Goal: Complete application form: Complete application form

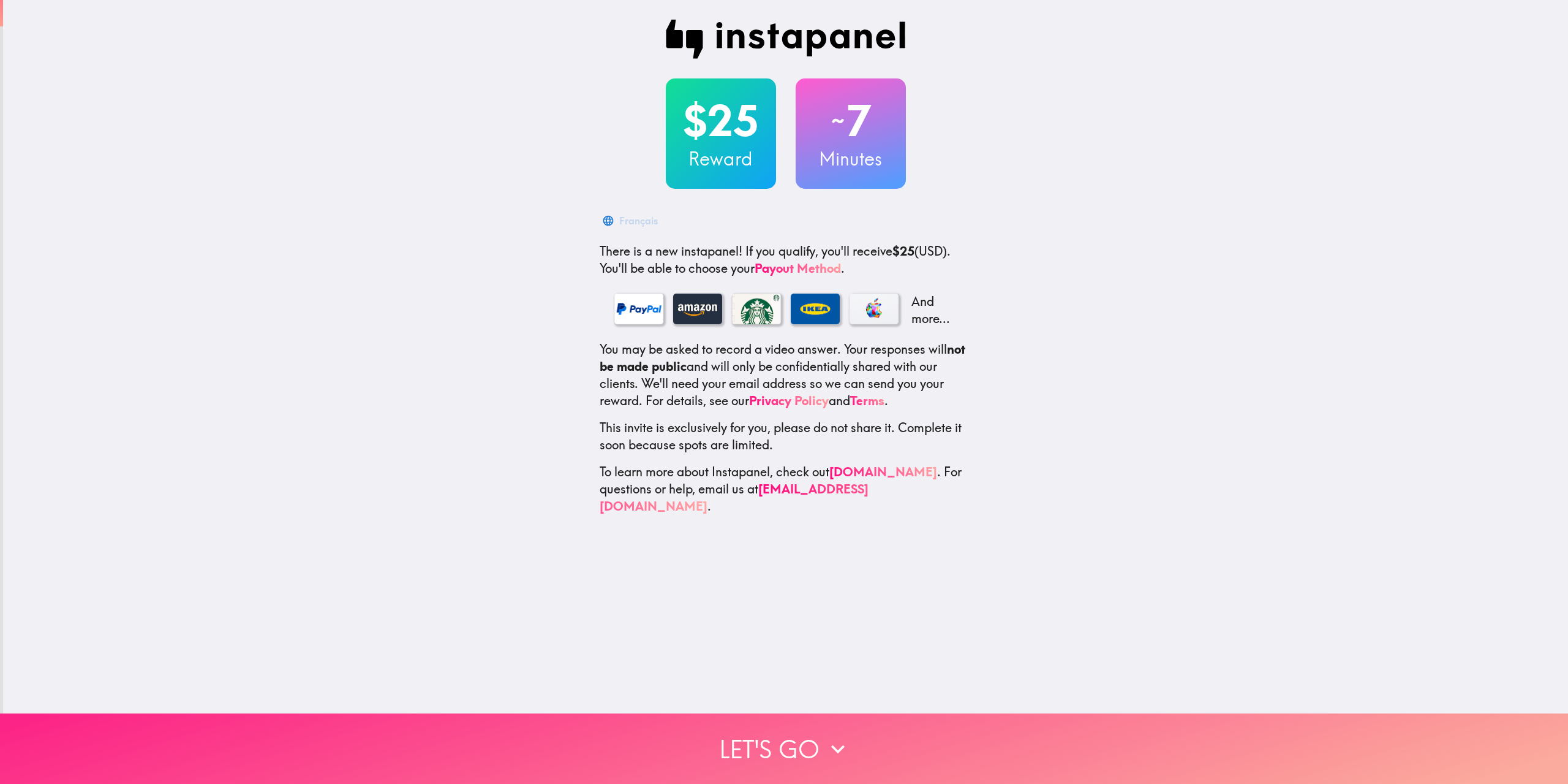
click at [825, 736] on icon "button" at bounding box center [838, 749] width 27 height 27
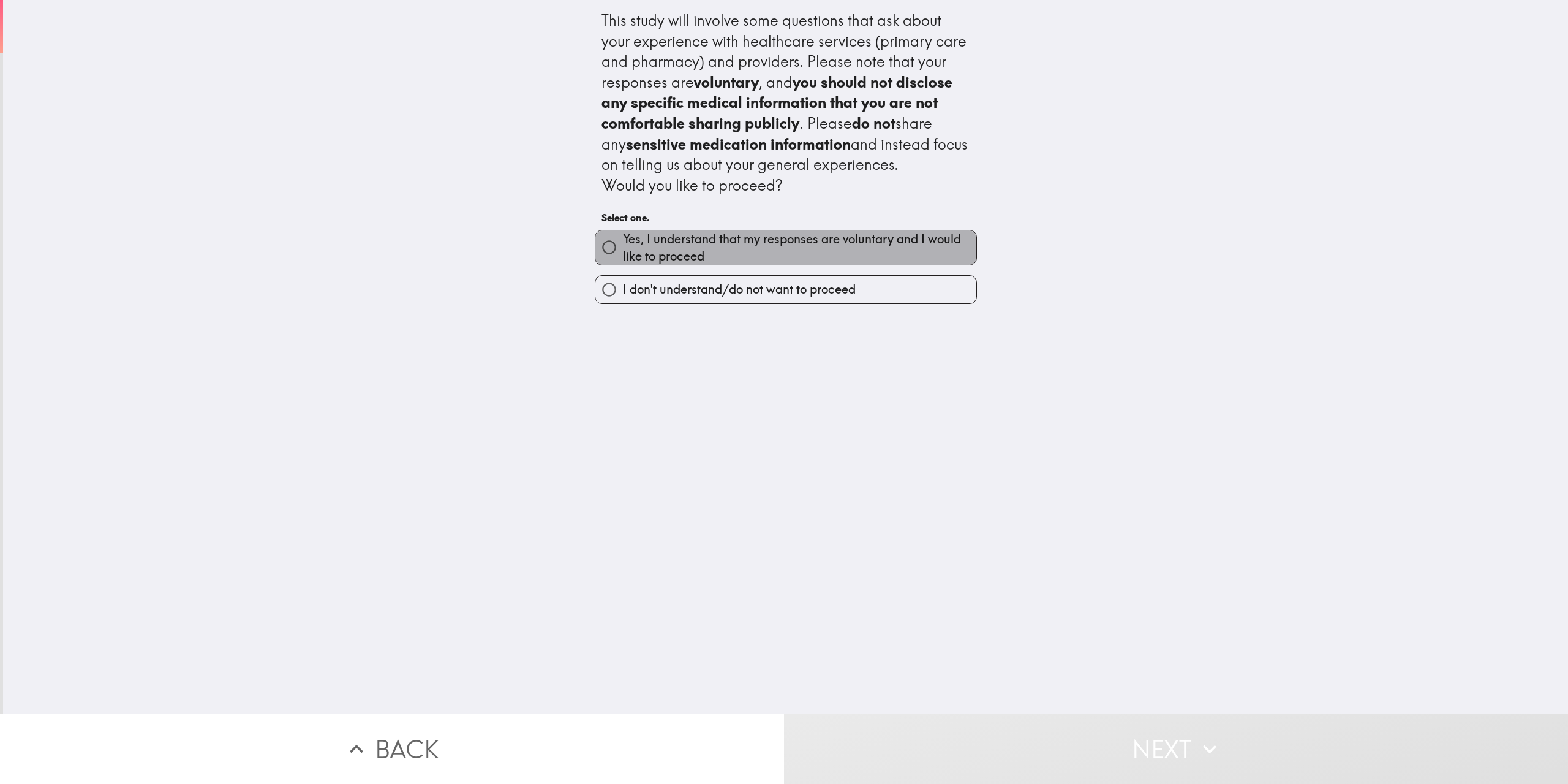
click at [685, 247] on span "Yes, I understand that my responses are voluntary and I would like to proceed" at bounding box center [799, 247] width 353 height 35
click at [623, 247] on input "Yes, I understand that my responses are voluntary and I would like to proceed" at bounding box center [609, 247] width 28 height 28
radio input "true"
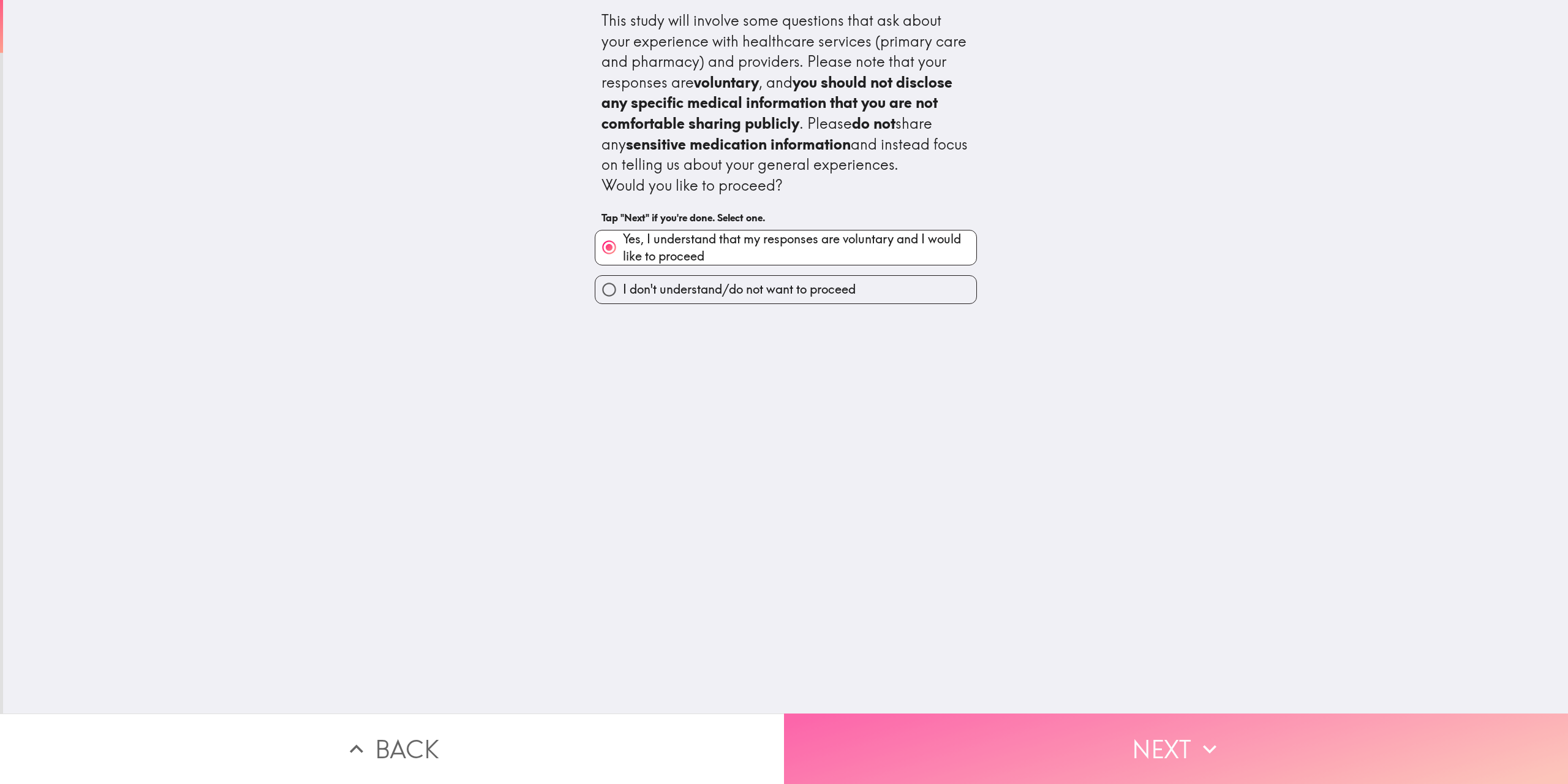
click at [907, 730] on button "Next" at bounding box center [1175, 749] width 784 height 71
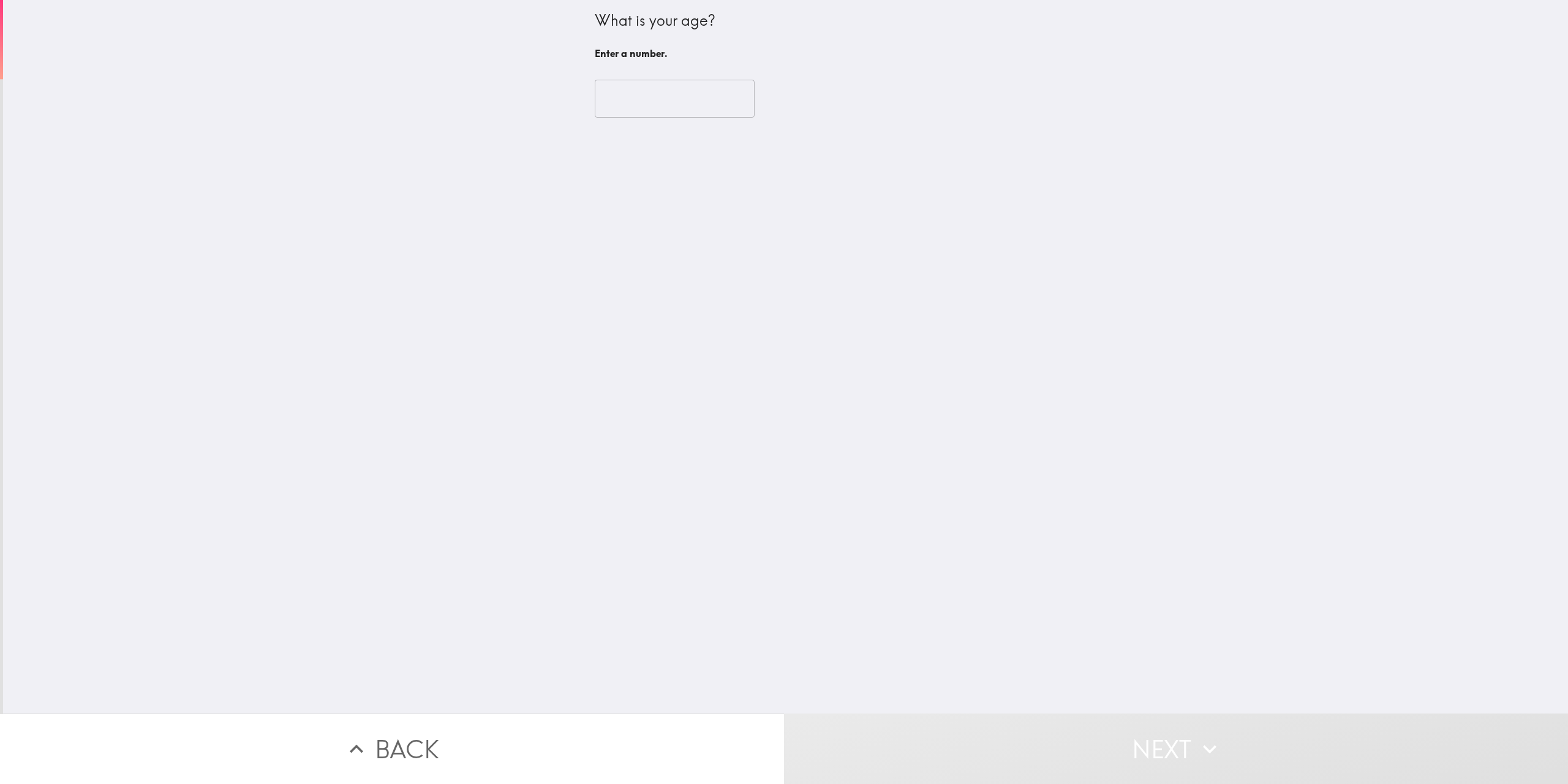
click at [630, 94] on input "number" at bounding box center [674, 99] width 160 height 38
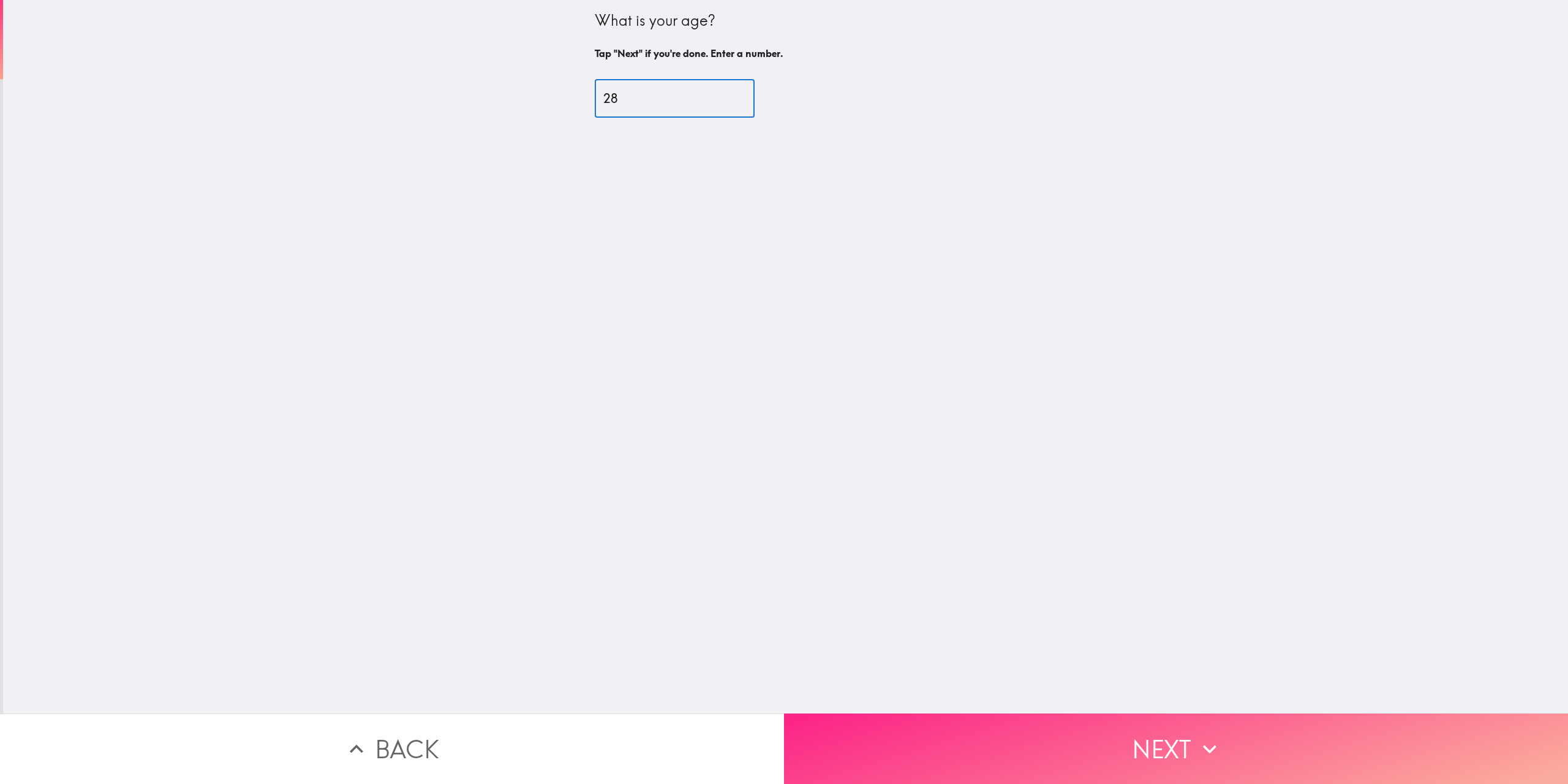
type input "28"
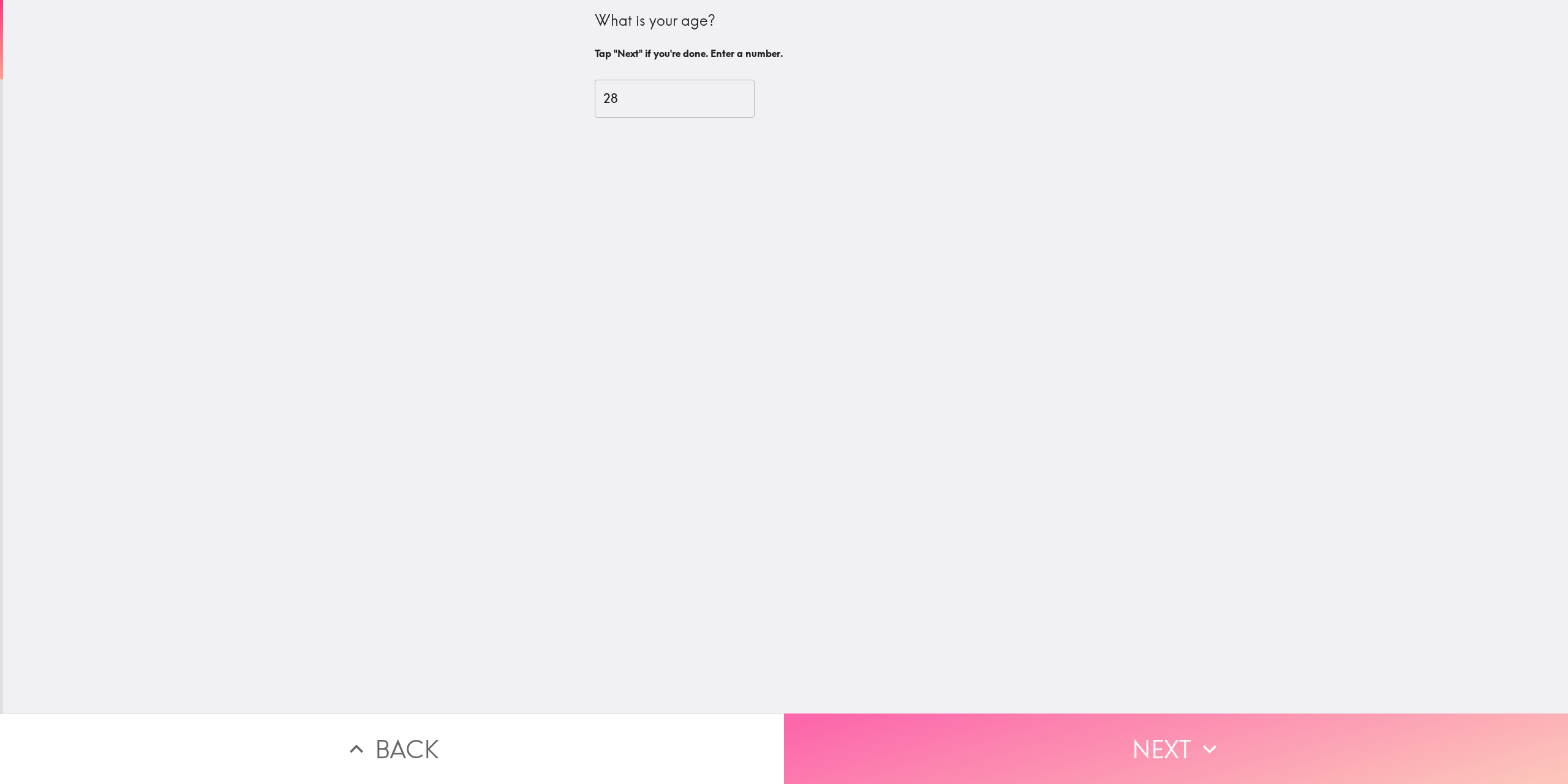
click at [990, 717] on button "Next" at bounding box center [1175, 749] width 784 height 71
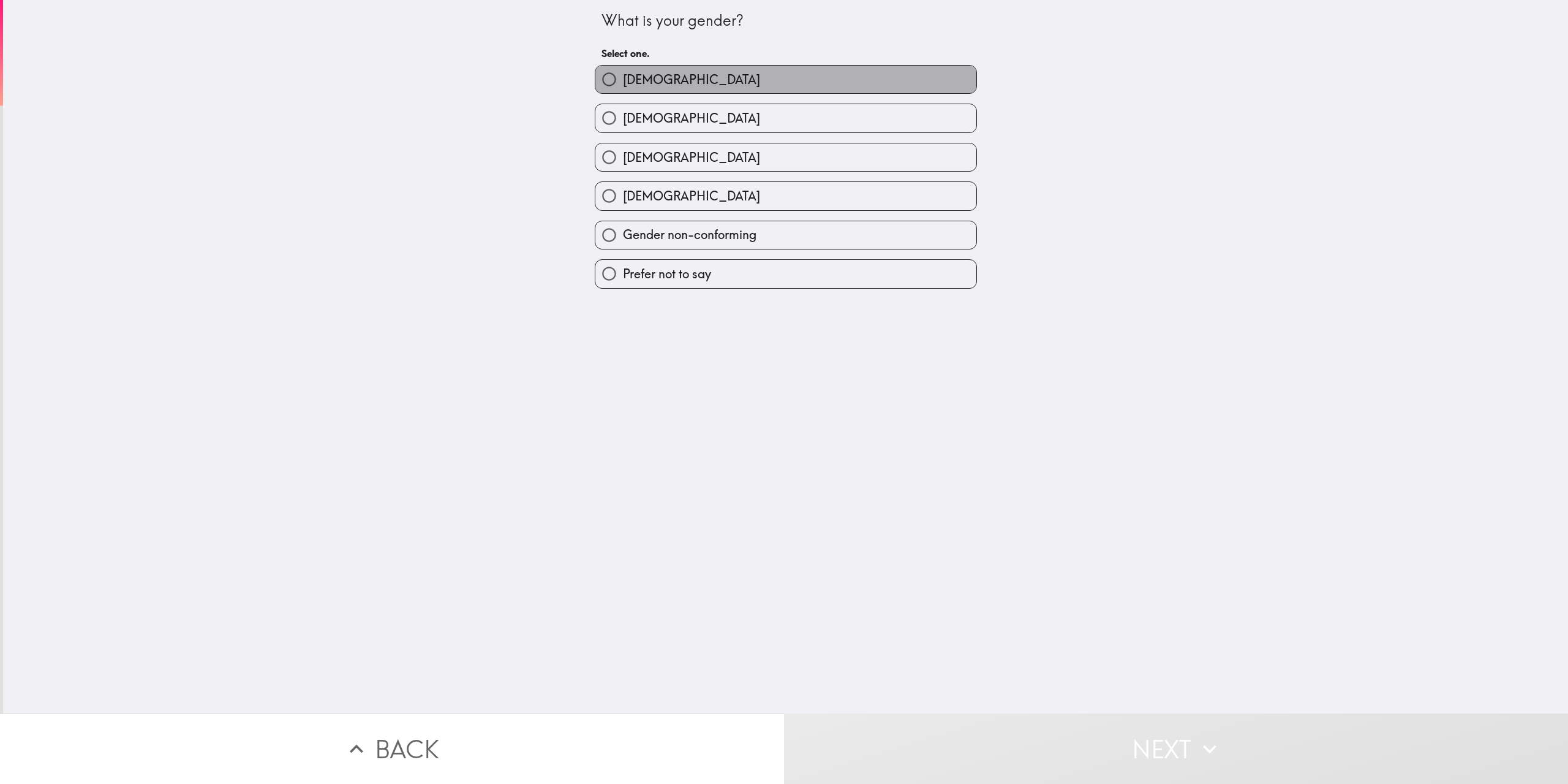
click at [642, 85] on label "[DEMOGRAPHIC_DATA]" at bounding box center [786, 80] width 381 height 28
click at [623, 85] on input "[DEMOGRAPHIC_DATA]" at bounding box center [609, 80] width 28 height 28
radio input "true"
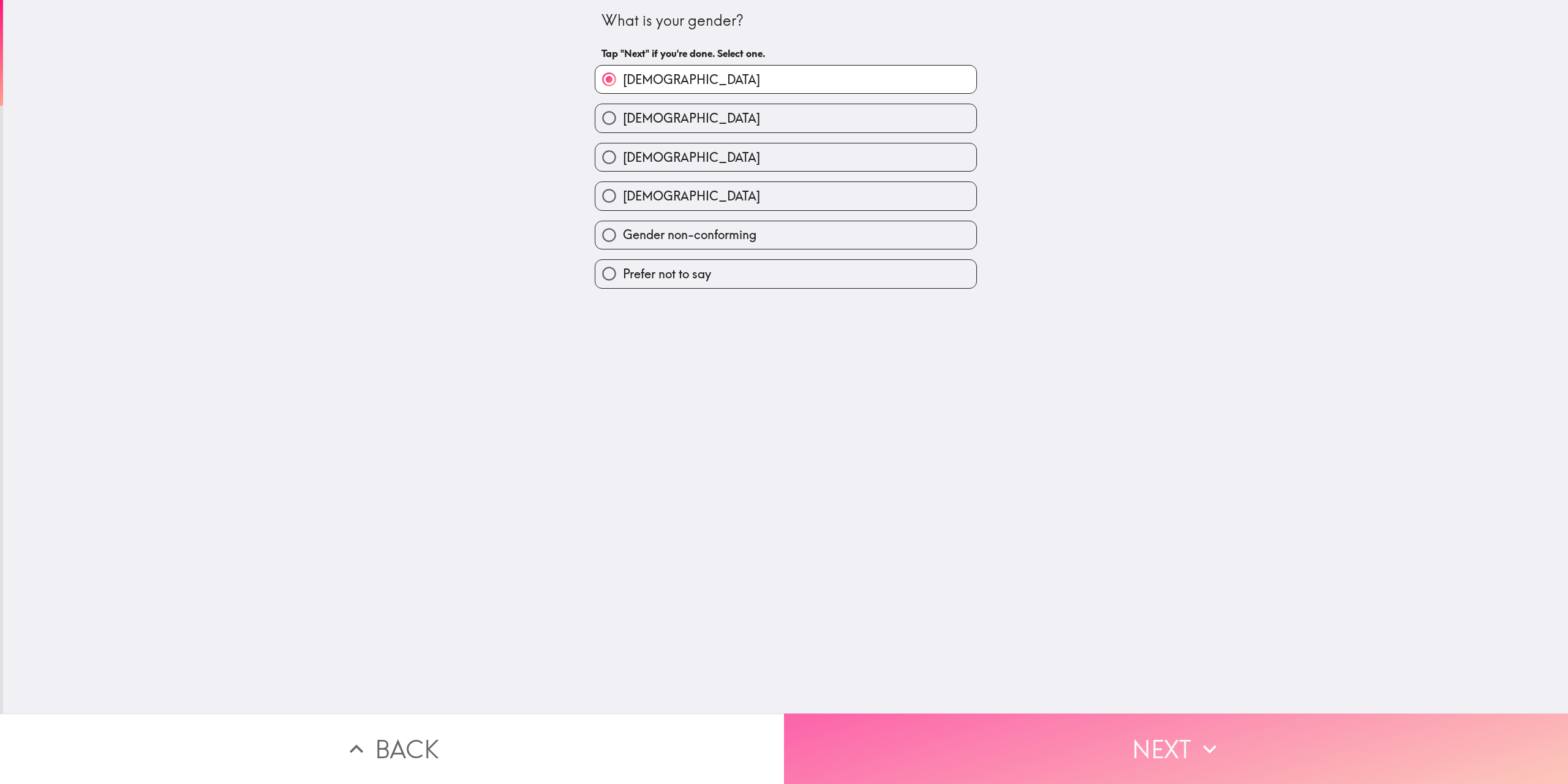
click at [866, 713] on button "Next" at bounding box center [1175, 749] width 784 height 71
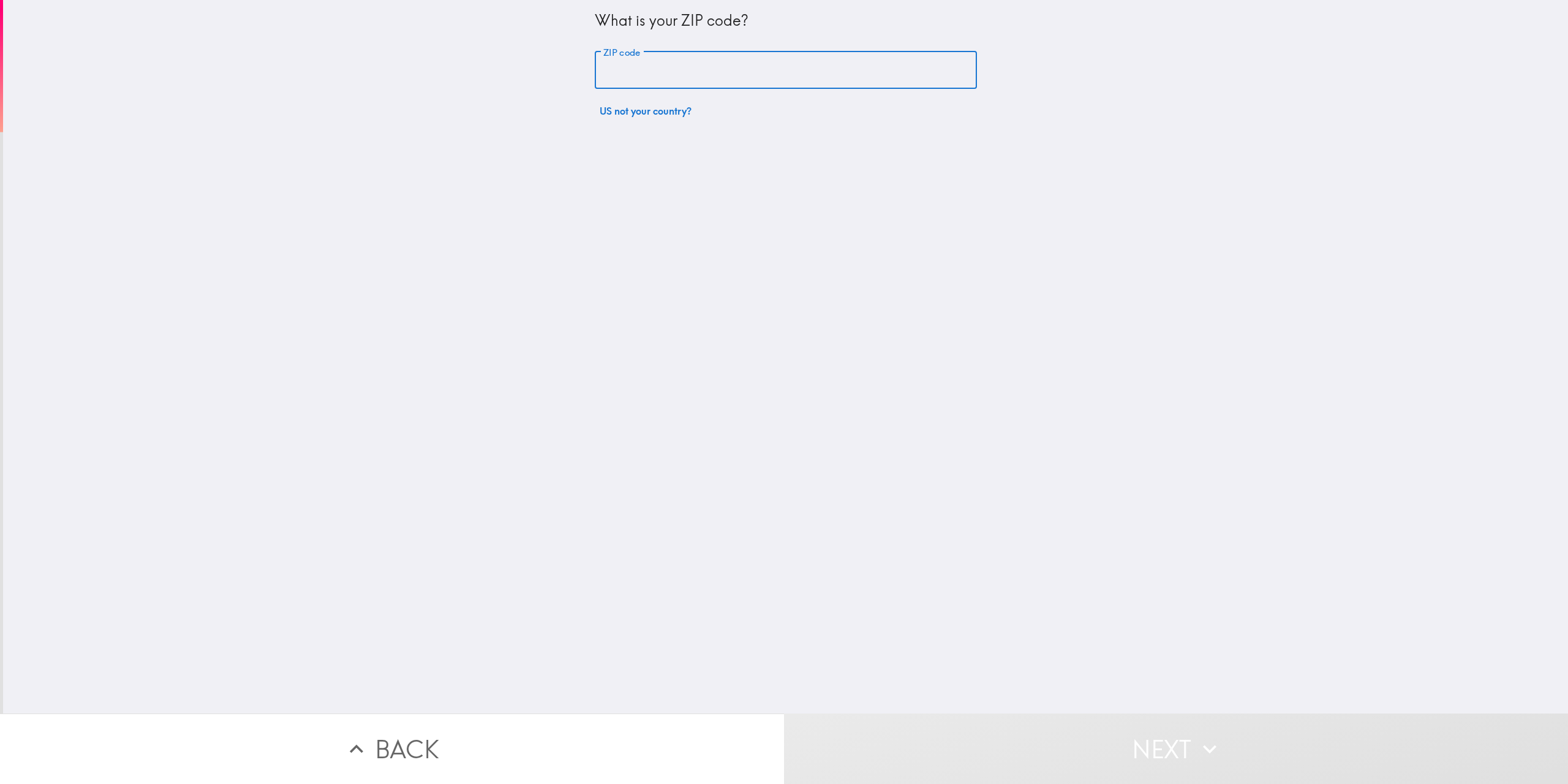
click at [660, 64] on input "ZIP code" at bounding box center [785, 71] width 382 height 38
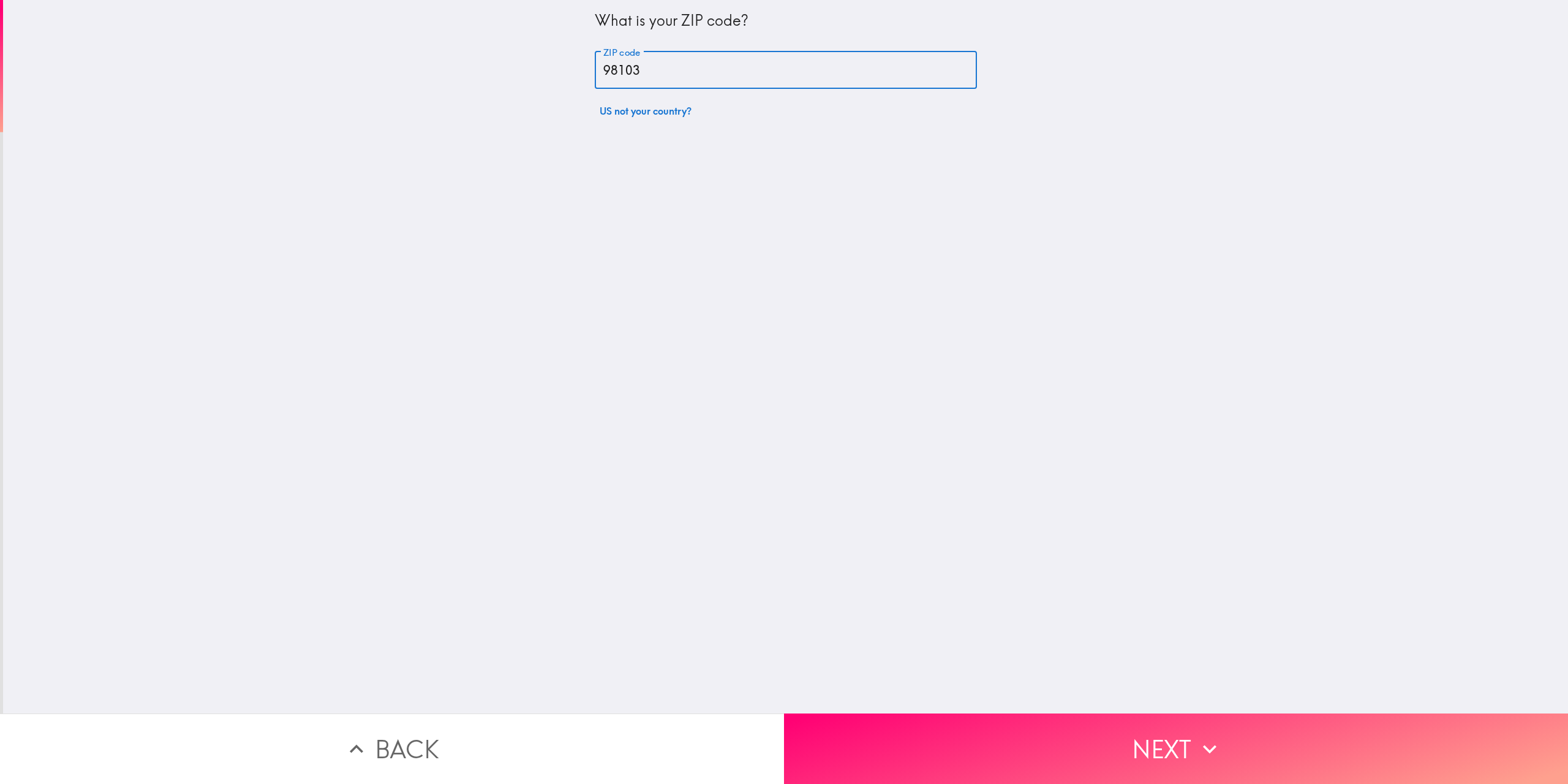
type input "98103"
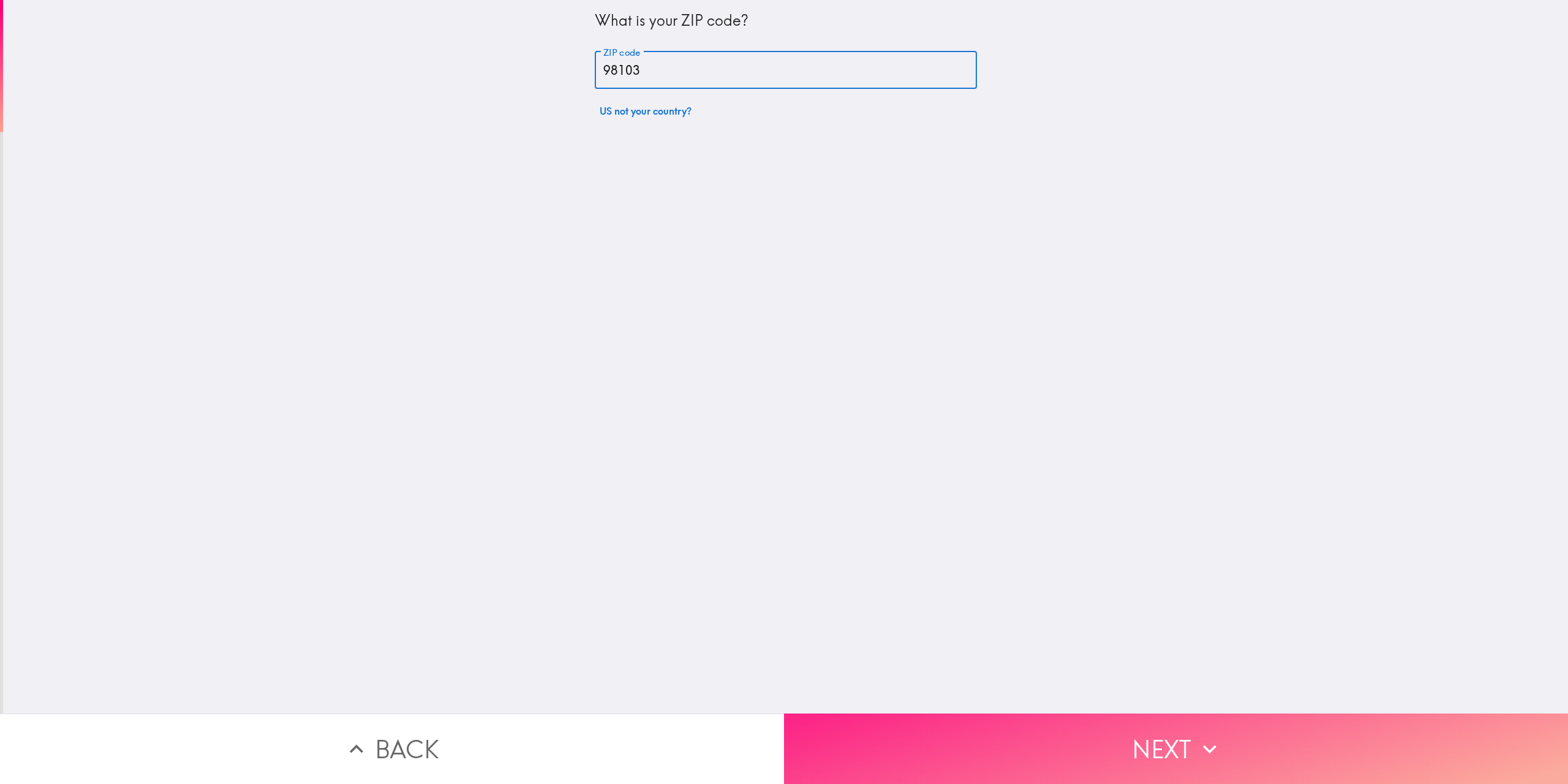
click at [1123, 713] on button "Next" at bounding box center [1175, 749] width 784 height 71
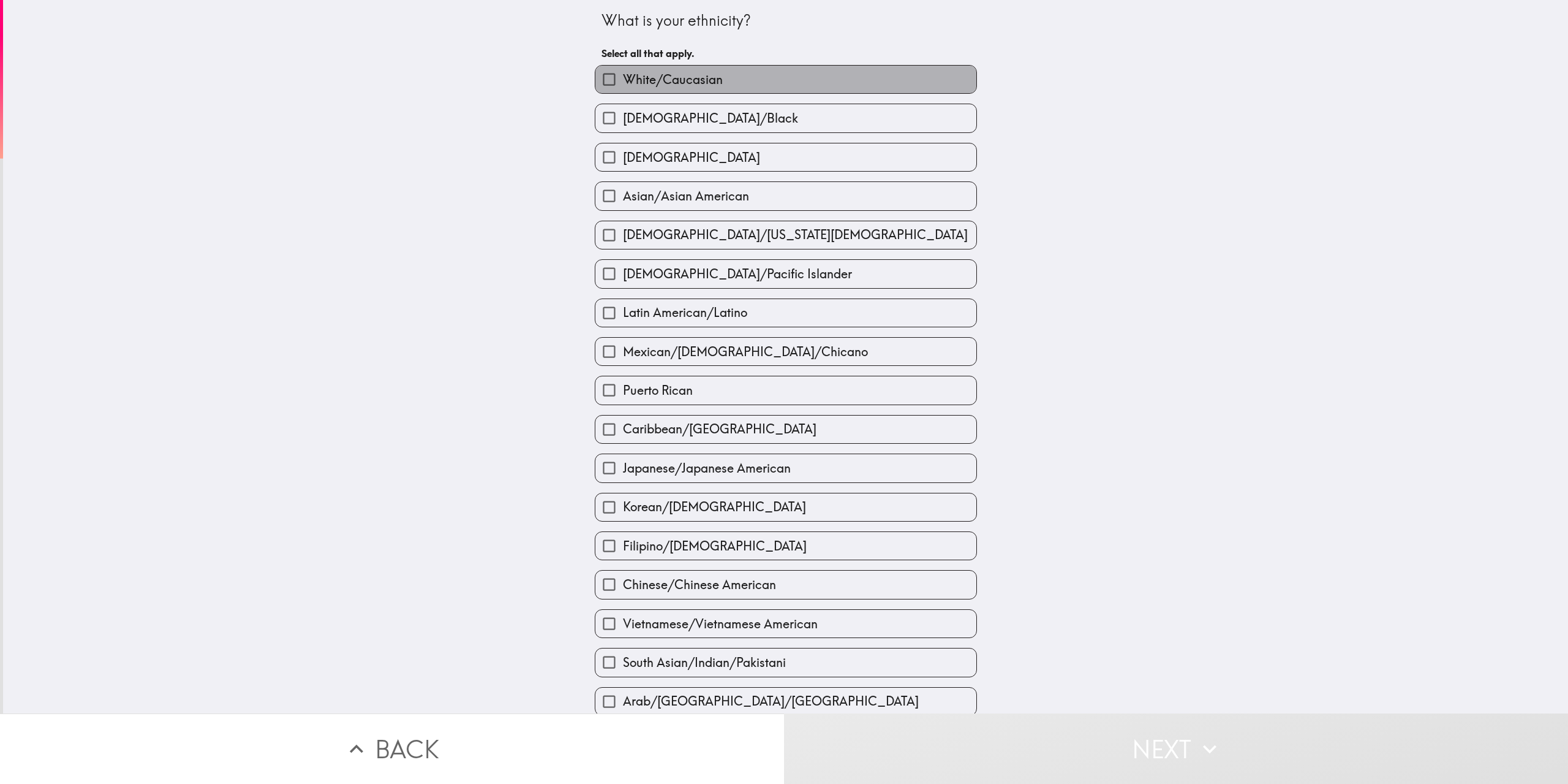
click at [665, 80] on span "White/Caucasian" at bounding box center [673, 79] width 100 height 17
click at [623, 80] on input "White/Caucasian" at bounding box center [609, 80] width 28 height 28
checkbox input "true"
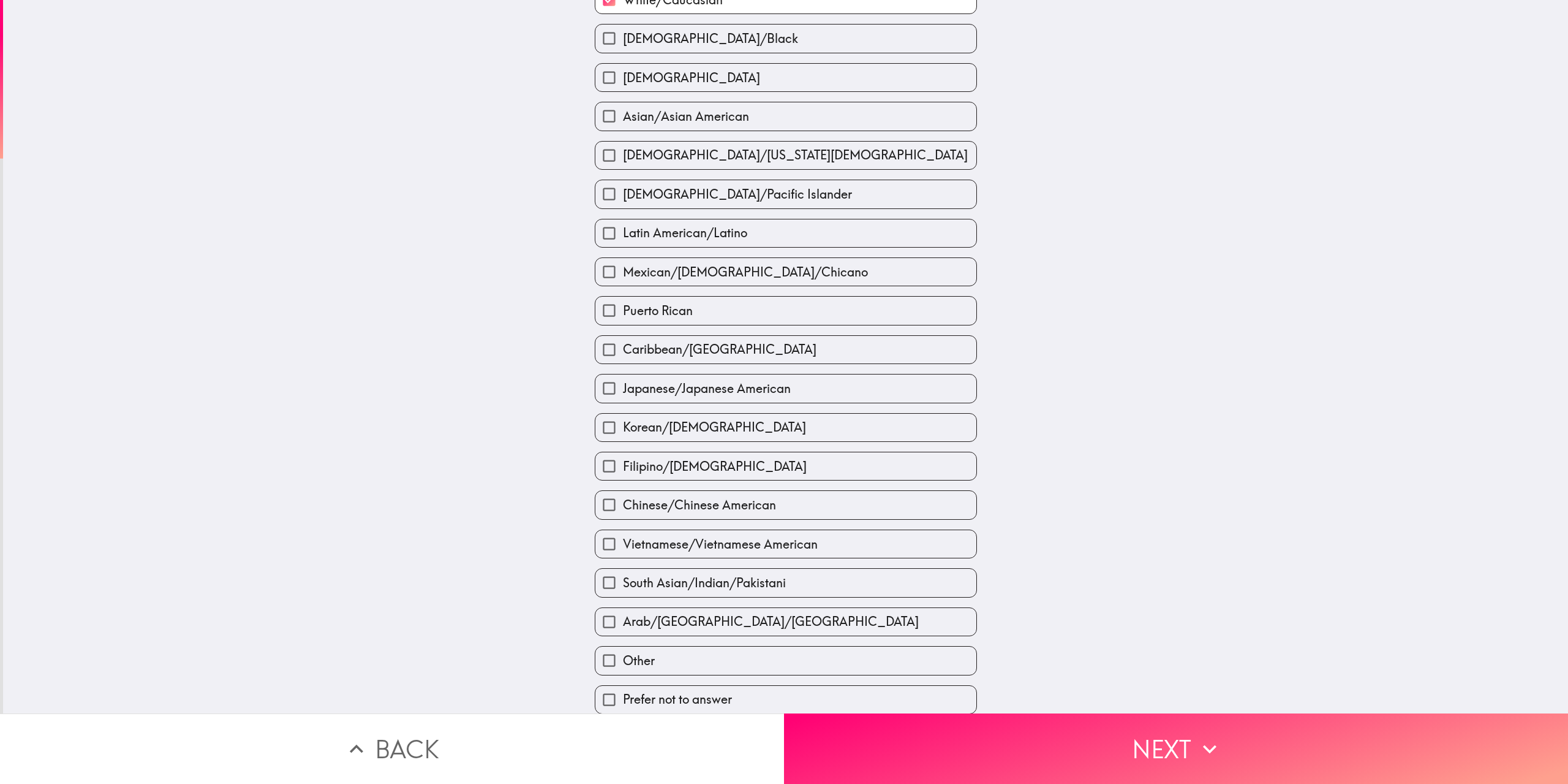
scroll to position [90, 0]
click at [1072, 734] on button "Next" at bounding box center [1175, 749] width 784 height 71
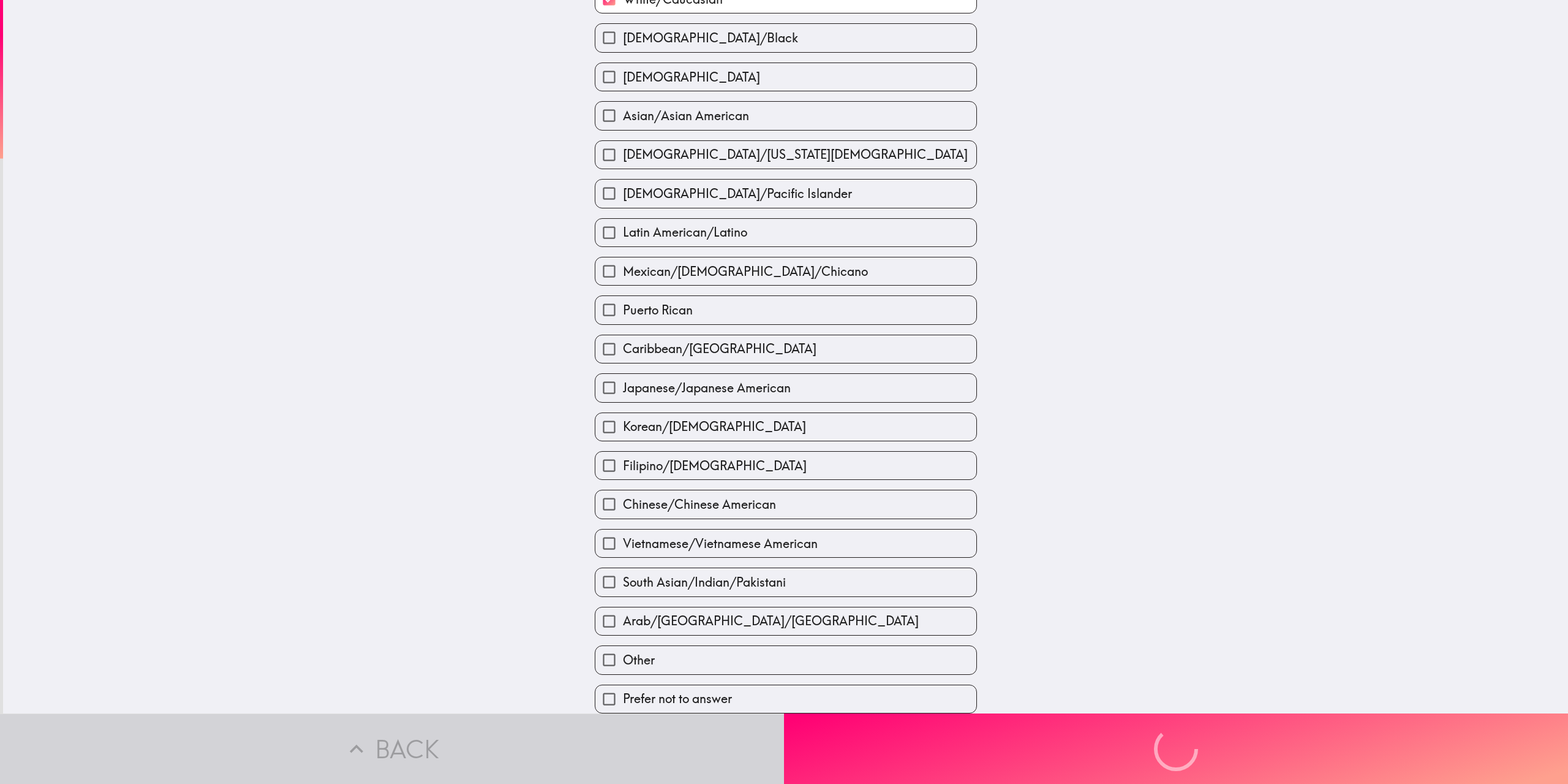
scroll to position [0, 0]
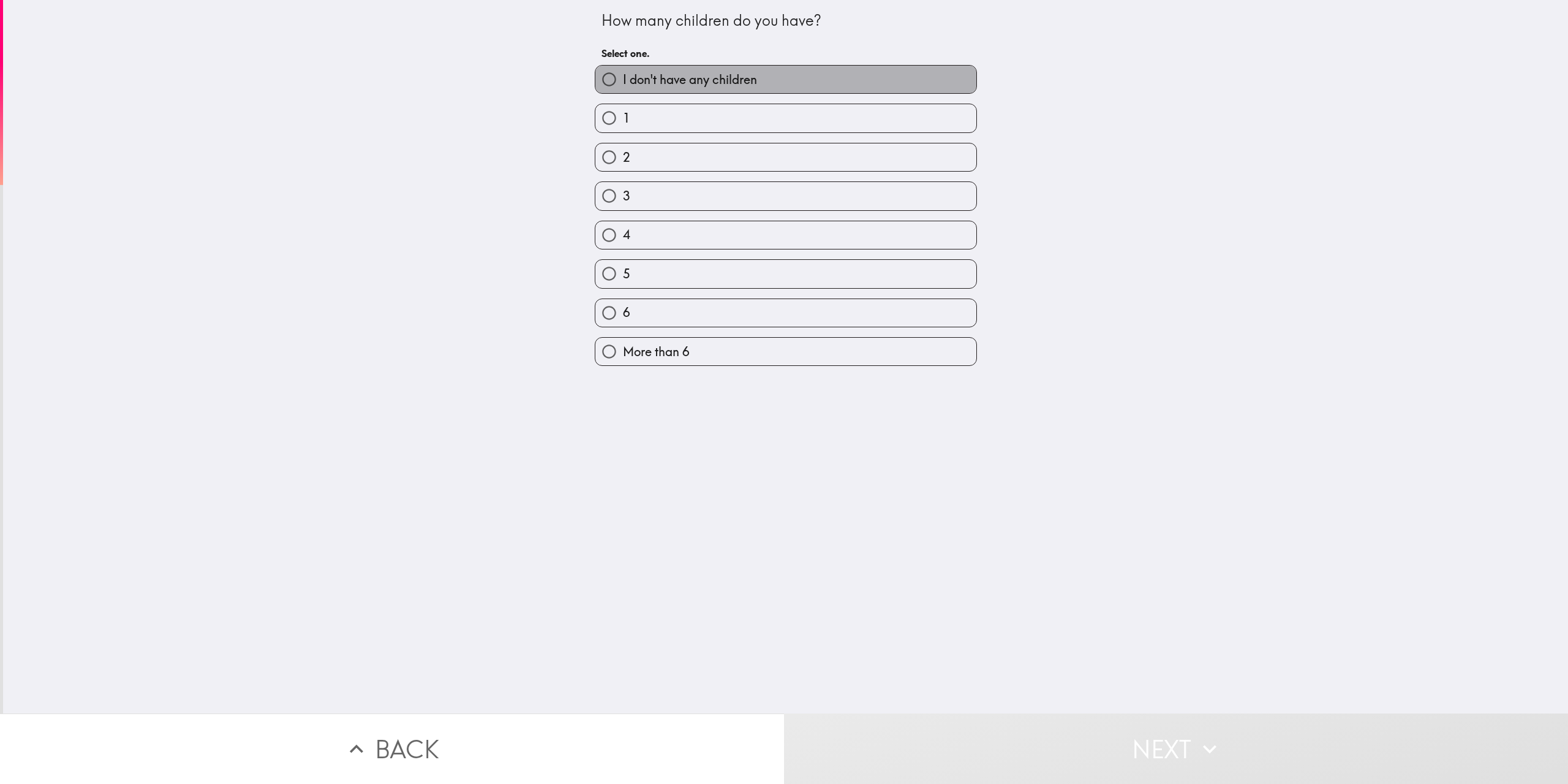
click at [692, 73] on span "I don't have any children" at bounding box center [689, 79] width 134 height 17
click at [623, 73] on input "I don't have any children" at bounding box center [609, 80] width 28 height 28
radio input "true"
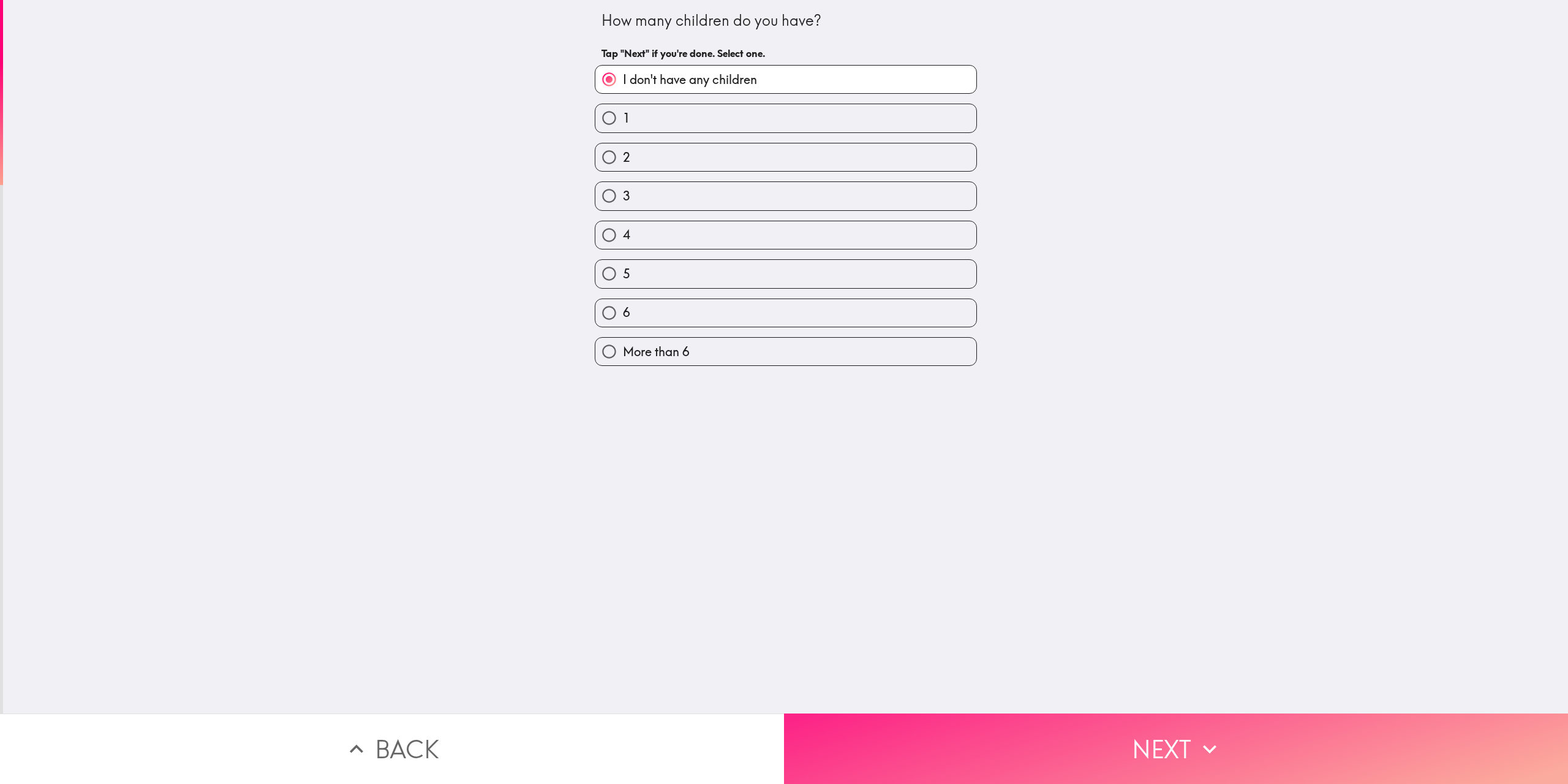
click at [931, 733] on button "Next" at bounding box center [1175, 749] width 784 height 71
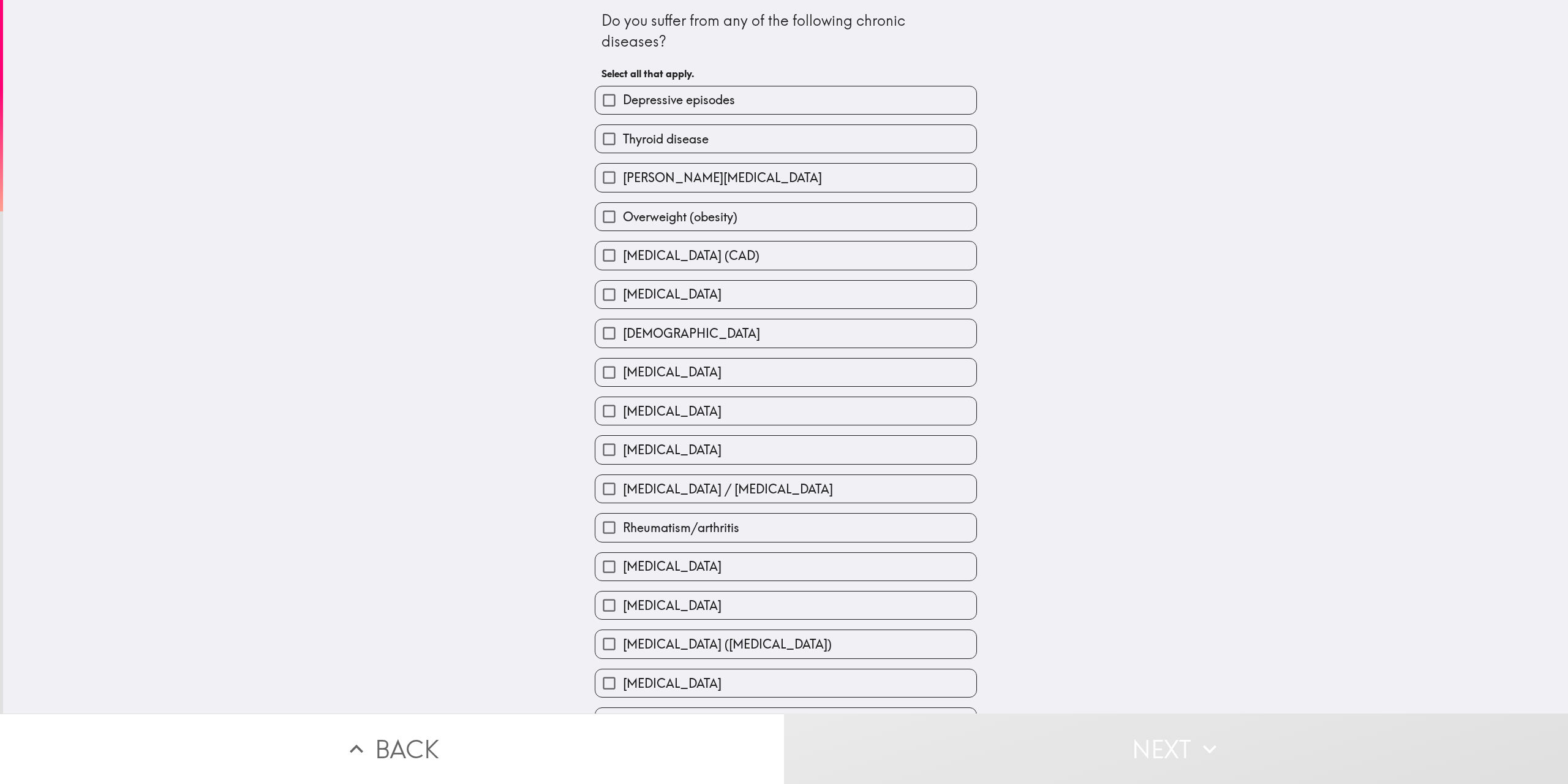
click at [676, 95] on span "Depressive episodes" at bounding box center [678, 99] width 112 height 17
click at [623, 95] on input "Depressive episodes" at bounding box center [609, 100] width 28 height 28
checkbox input "true"
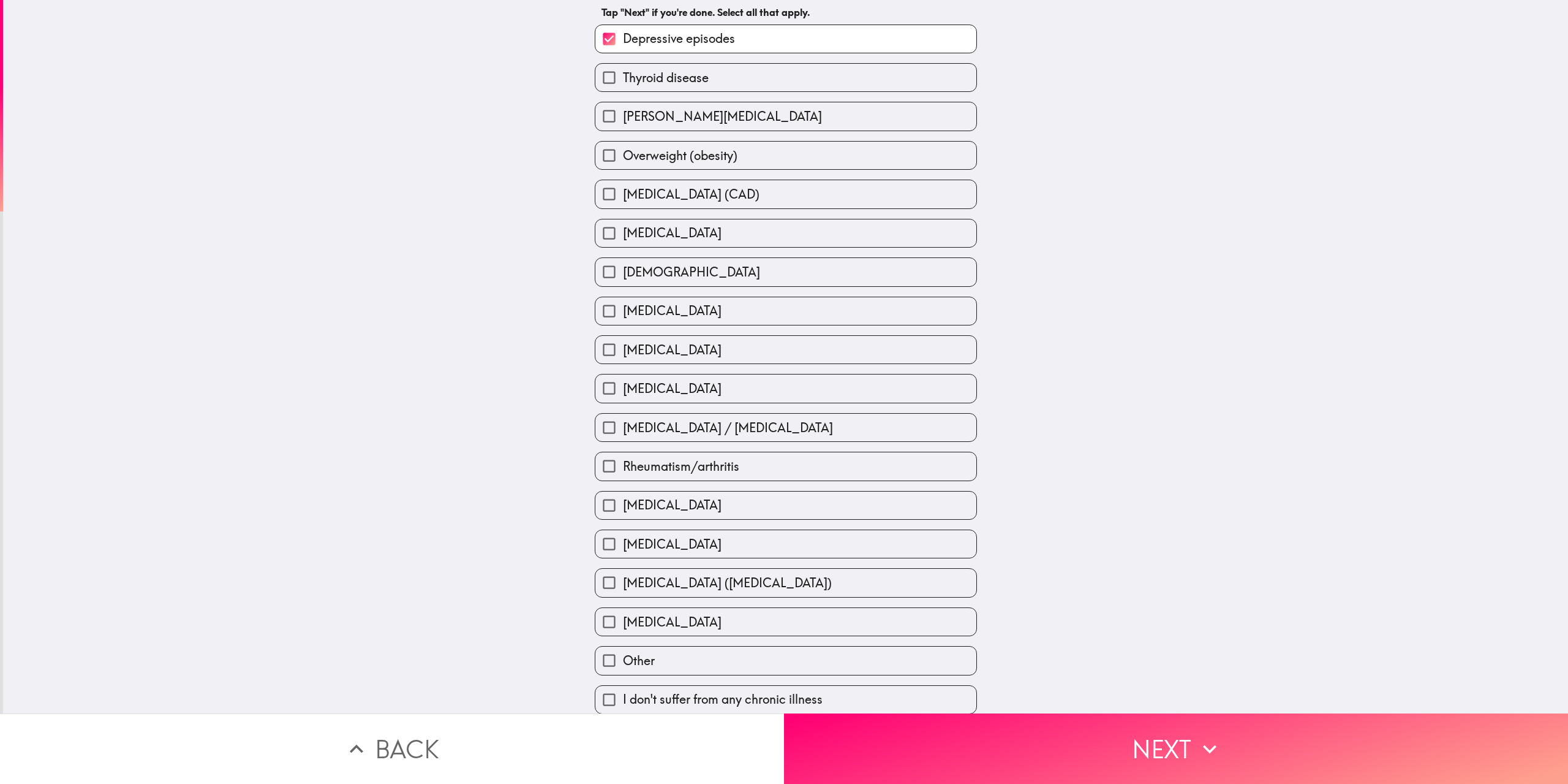
click at [649, 280] on span "[DEMOGRAPHIC_DATA]" at bounding box center [691, 272] width 137 height 17
click at [623, 280] on input "[DEMOGRAPHIC_DATA]" at bounding box center [609, 272] width 28 height 28
checkbox input "true"
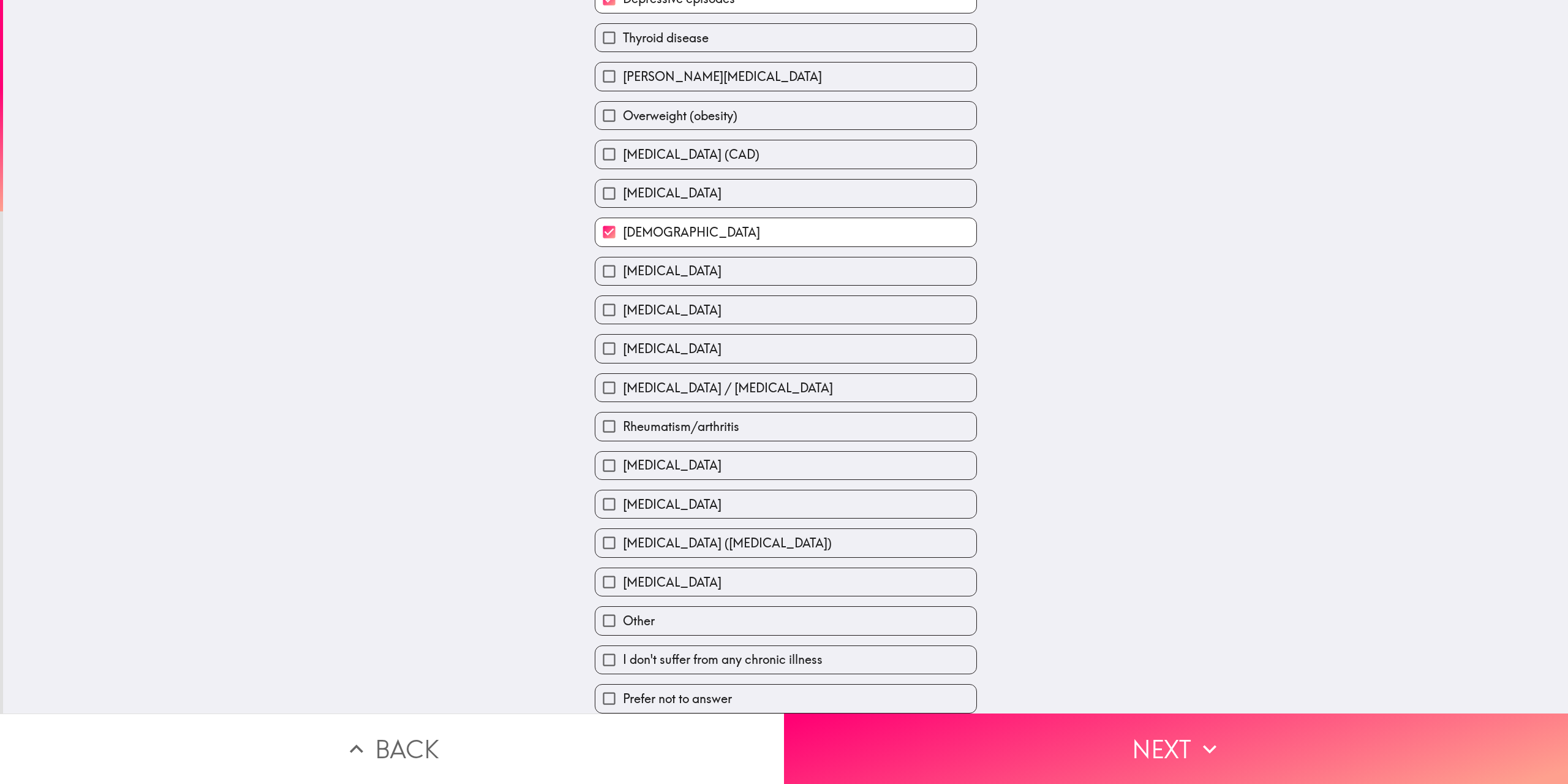
scroll to position [110, 0]
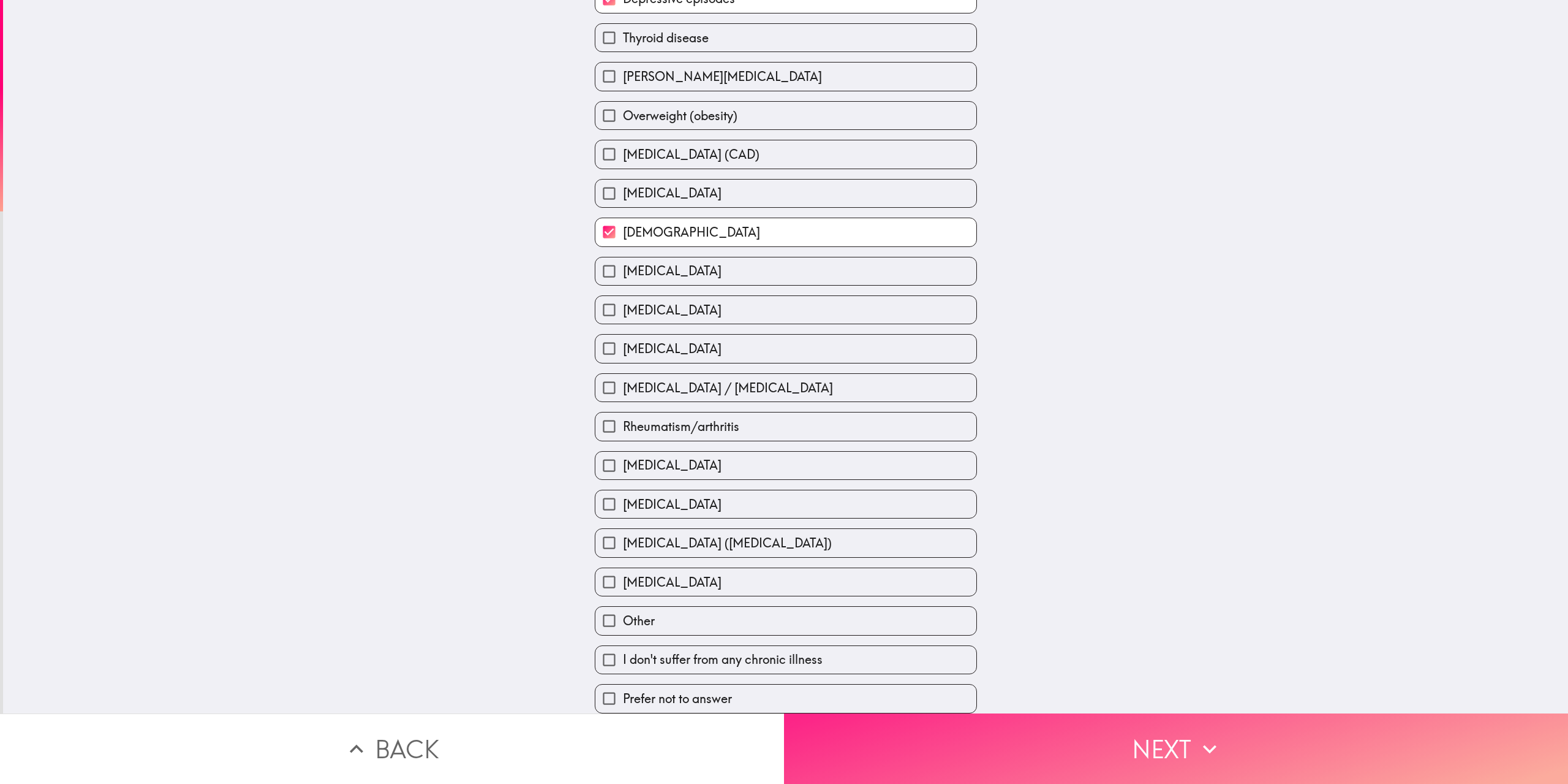
click at [851, 731] on button "Next" at bounding box center [1175, 749] width 784 height 71
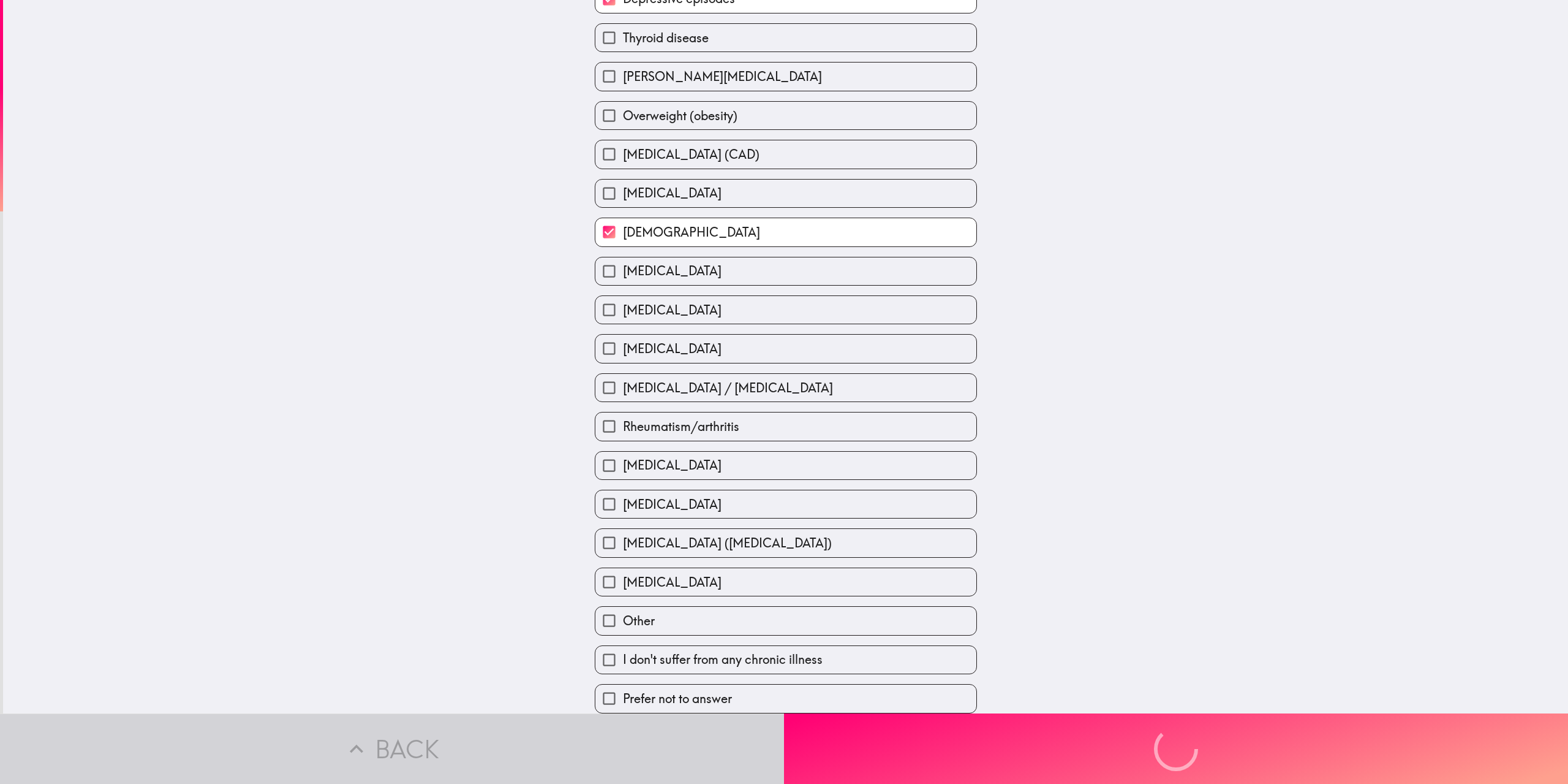
scroll to position [0, 0]
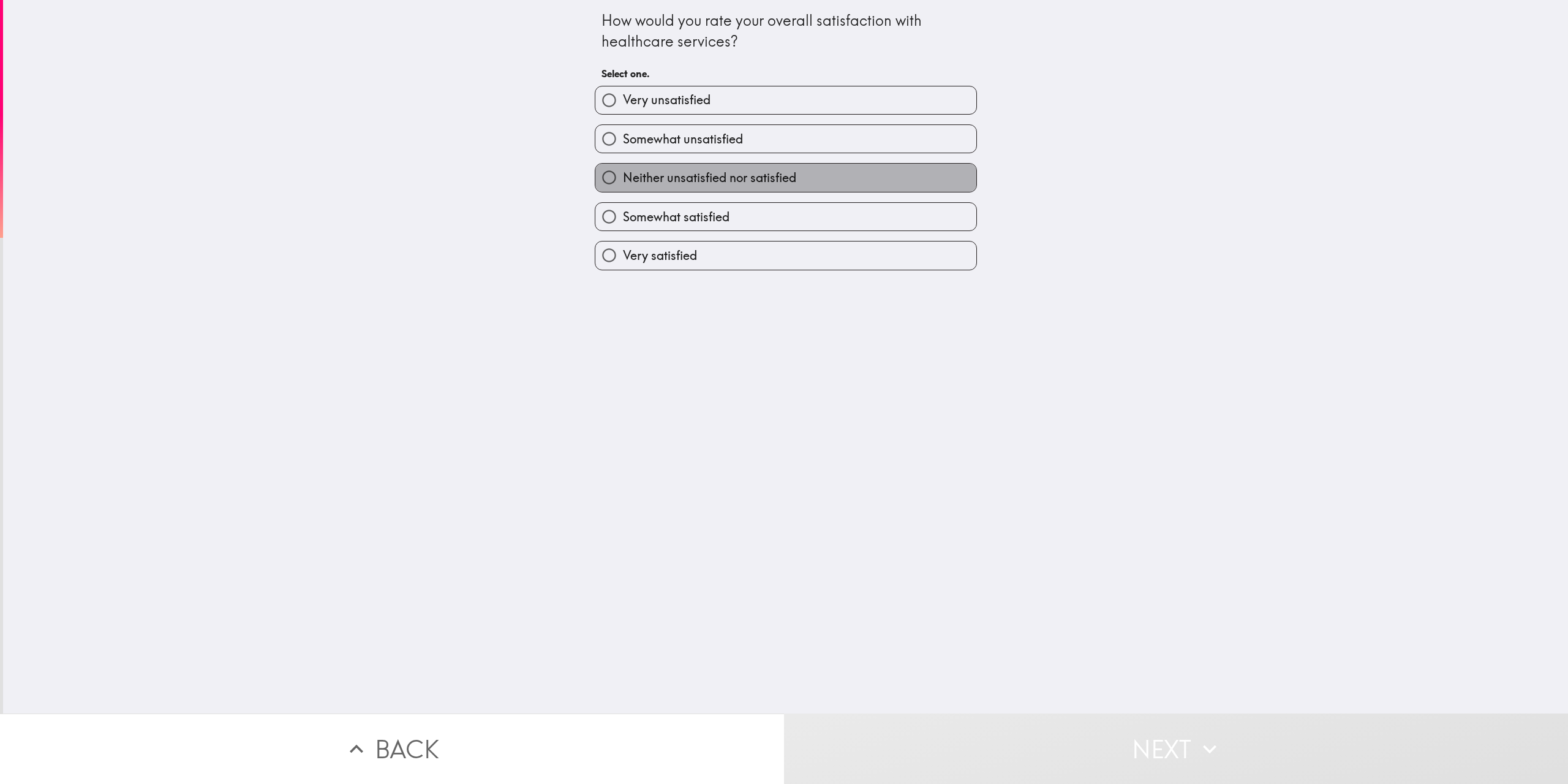
click at [680, 175] on span "Neither unsatisfied nor satisfied" at bounding box center [709, 178] width 173 height 17
click at [623, 175] on input "Neither unsatisfied nor satisfied" at bounding box center [609, 178] width 28 height 28
radio input "true"
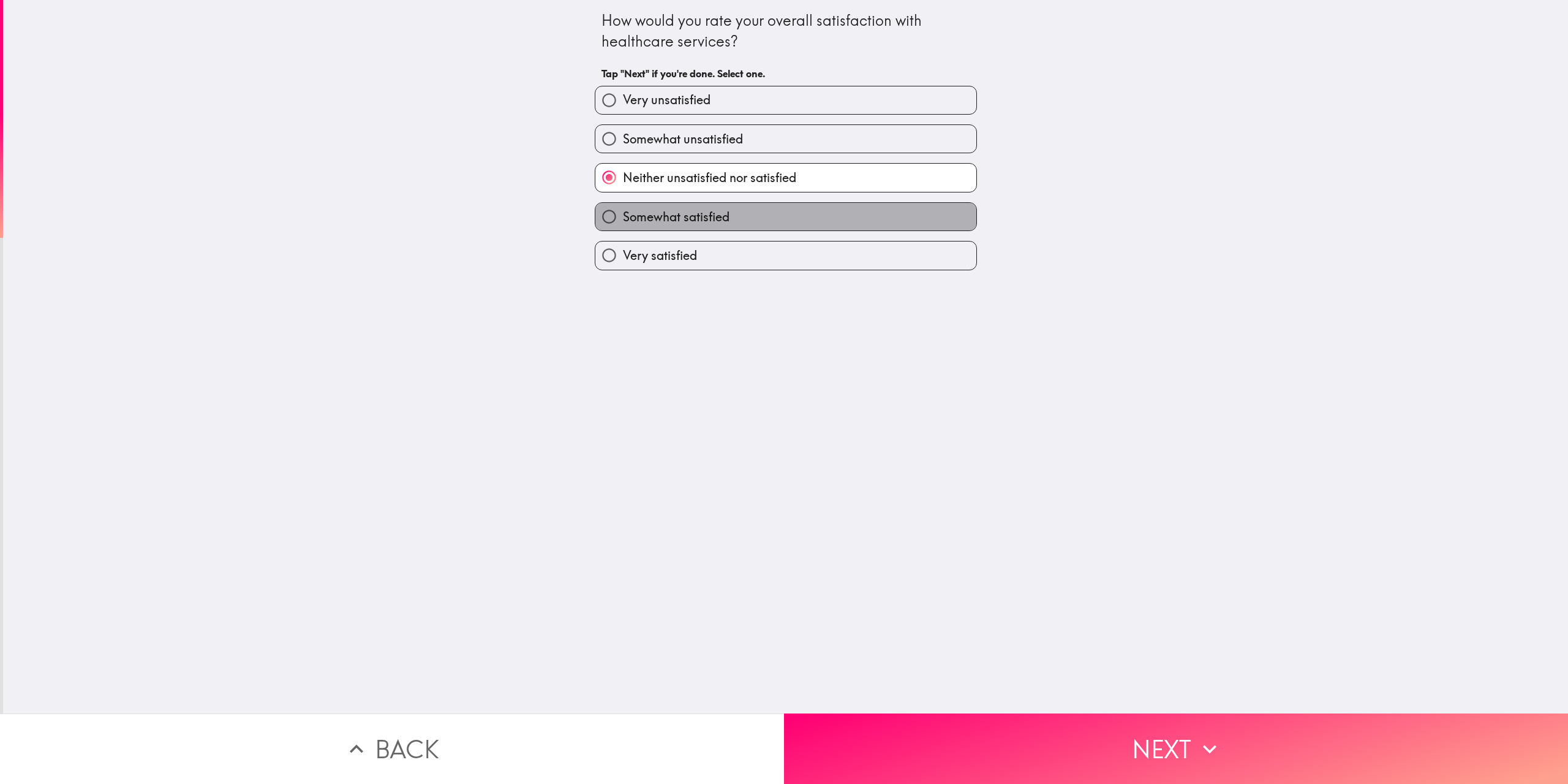
click at [729, 220] on label "Somewhat satisfied" at bounding box center [786, 217] width 381 height 28
click at [623, 220] on input "Somewhat satisfied" at bounding box center [609, 217] width 28 height 28
radio input "true"
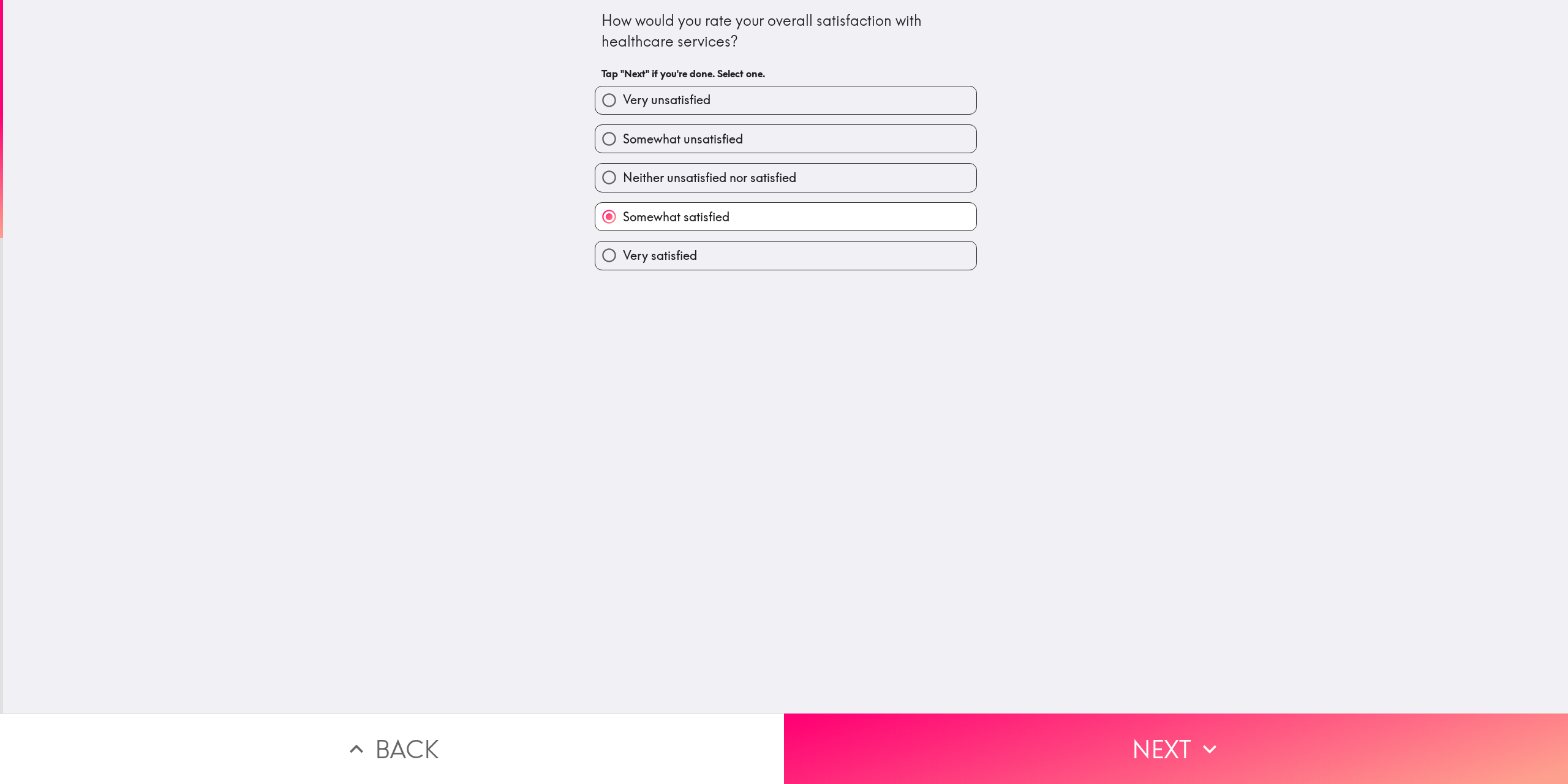
drag, startPoint x: 844, startPoint y: 665, endPoint x: 848, endPoint y: 698, distance: 33.2
click at [844, 666] on div "How would you rate your overall satisfaction with healthcare services? Tap "Nex…" at bounding box center [785, 357] width 1565 height 713
click at [850, 726] on button "Next" at bounding box center [1175, 749] width 784 height 71
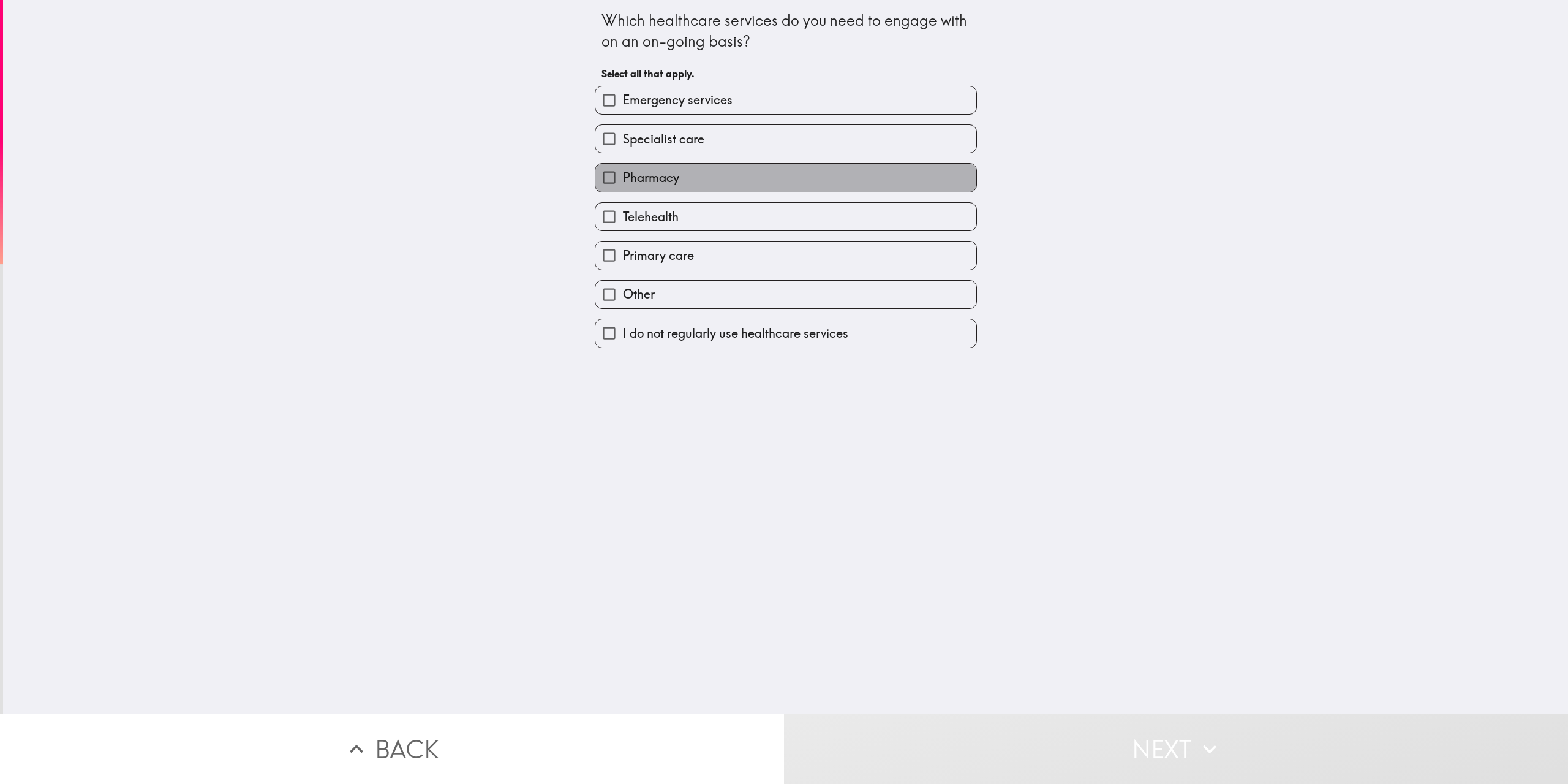
click at [674, 179] on label "Pharmacy" at bounding box center [786, 178] width 381 height 28
click at [623, 179] on input "Pharmacy" at bounding box center [609, 178] width 28 height 28
checkbox input "true"
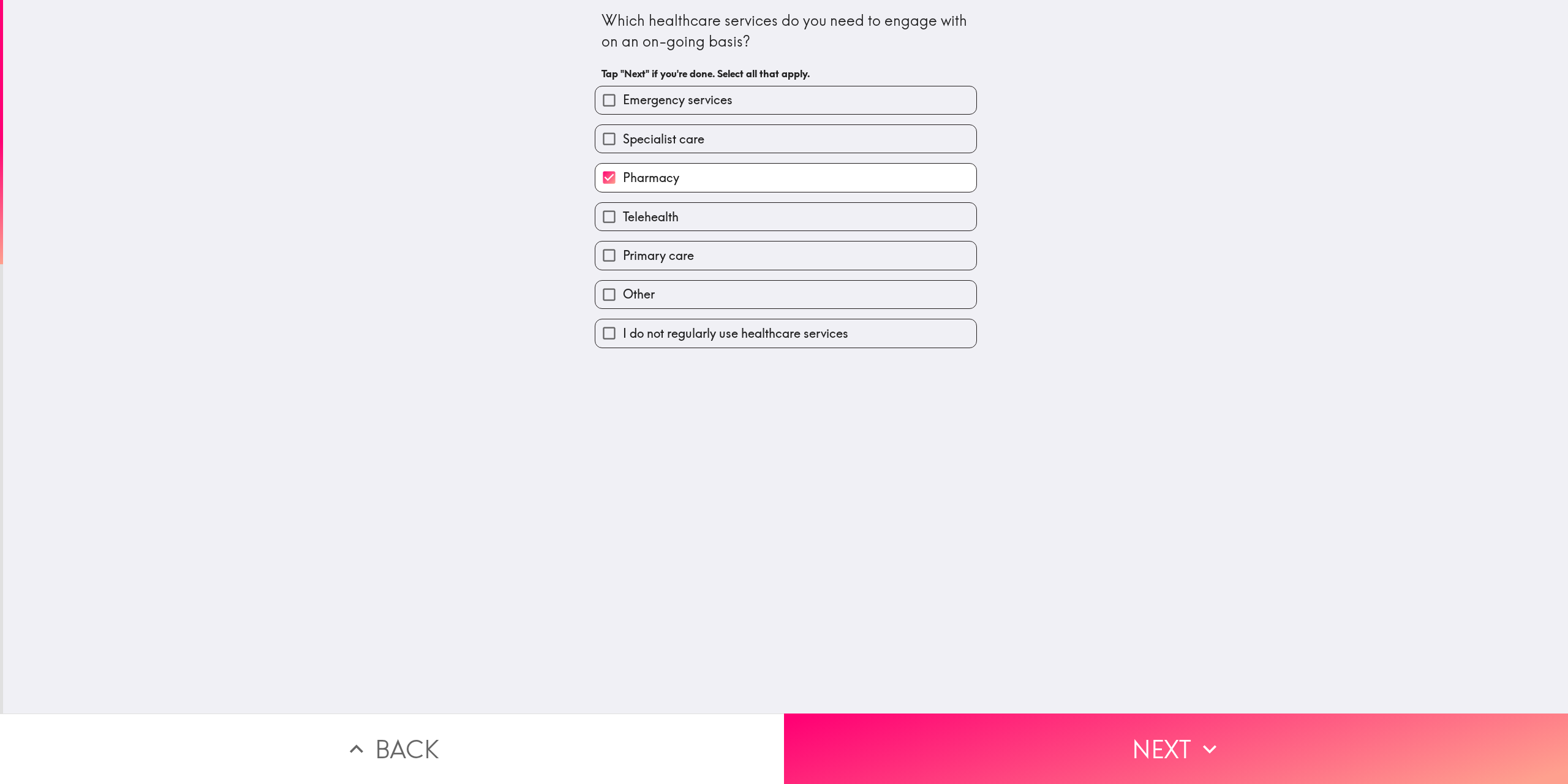
click at [894, 703] on div "Which healthcare services do you need to engage with on an on-going basis? Tap …" at bounding box center [785, 357] width 1565 height 713
click at [893, 703] on div "Which healthcare services do you need to engage with on an on-going basis? Tap …" at bounding box center [785, 357] width 1565 height 713
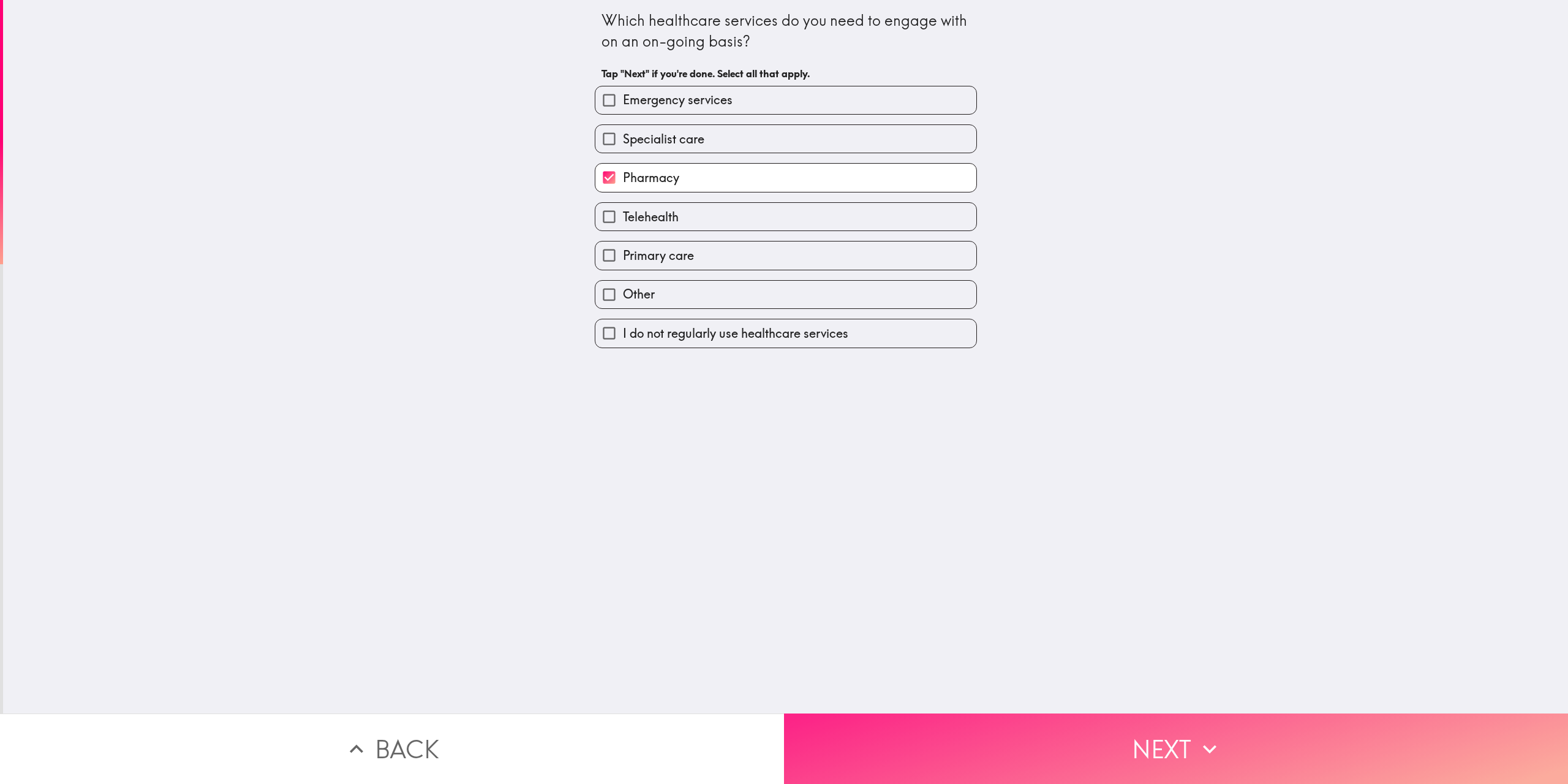
click at [885, 733] on button "Next" at bounding box center [1175, 749] width 784 height 71
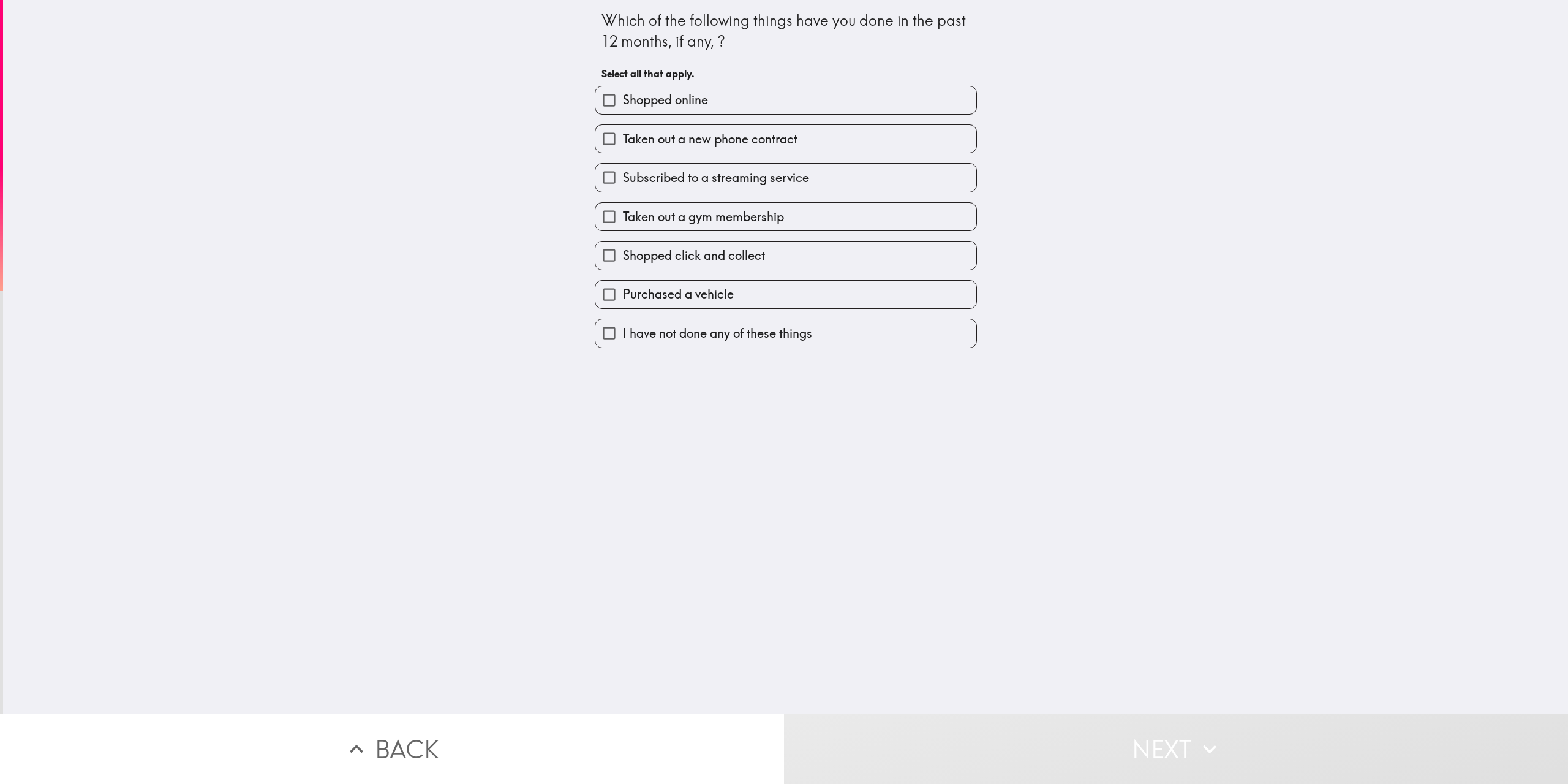
click at [700, 85] on div "Shopped online" at bounding box center [780, 95] width 392 height 39
click at [701, 88] on label "Shopped online" at bounding box center [786, 100] width 381 height 28
click at [623, 88] on input "Shopped online" at bounding box center [609, 100] width 28 height 28
checkbox input "true"
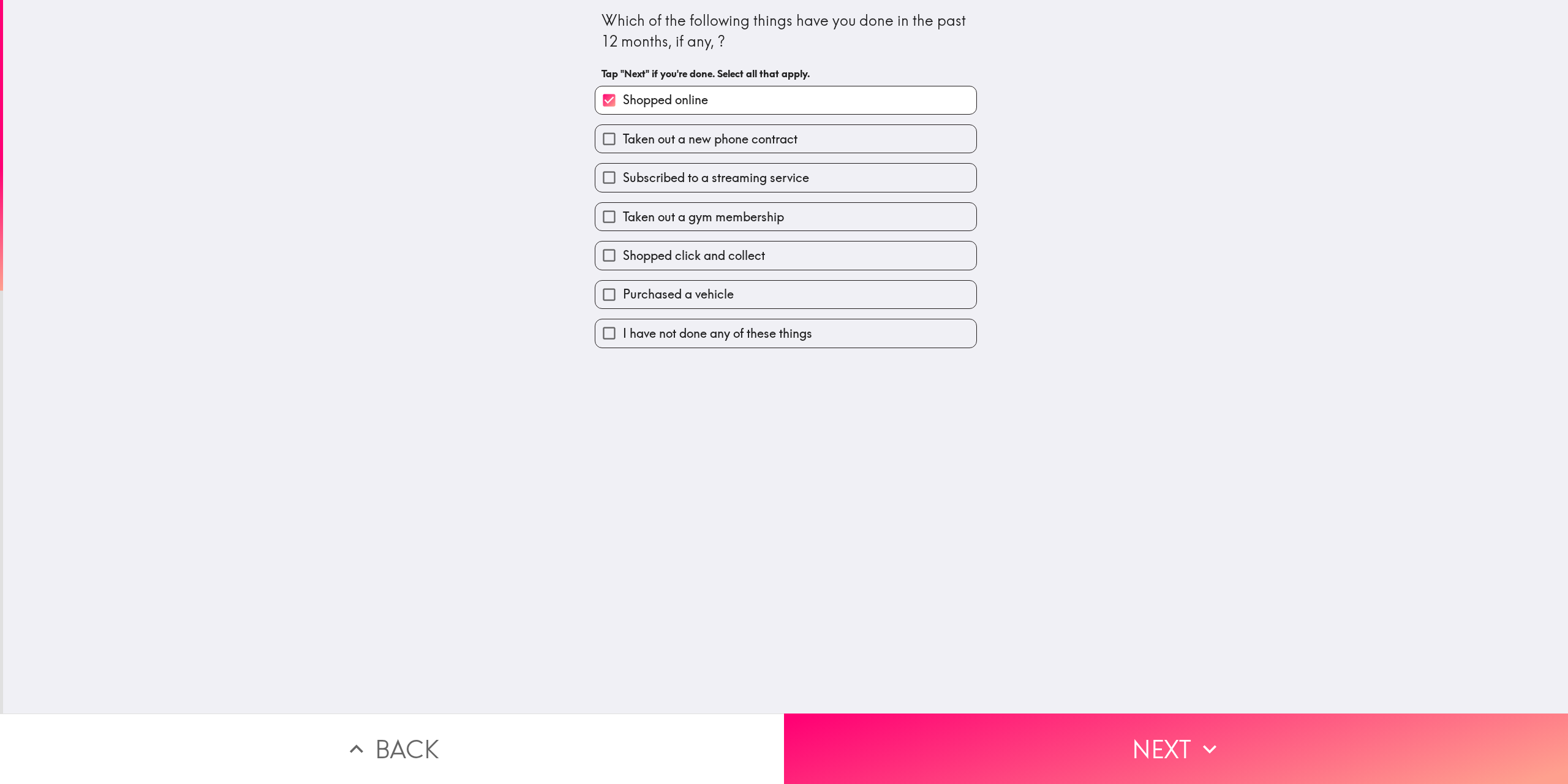
click at [724, 187] on span "Subscribed to a streaming service" at bounding box center [715, 178] width 186 height 17
click at [623, 187] on input "Subscribed to a streaming service" at bounding box center [609, 178] width 28 height 28
checkbox input "true"
click at [701, 321] on label "I have not done any of these things" at bounding box center [786, 333] width 381 height 28
click at [623, 321] on input "I have not done any of these things" at bounding box center [609, 333] width 28 height 28
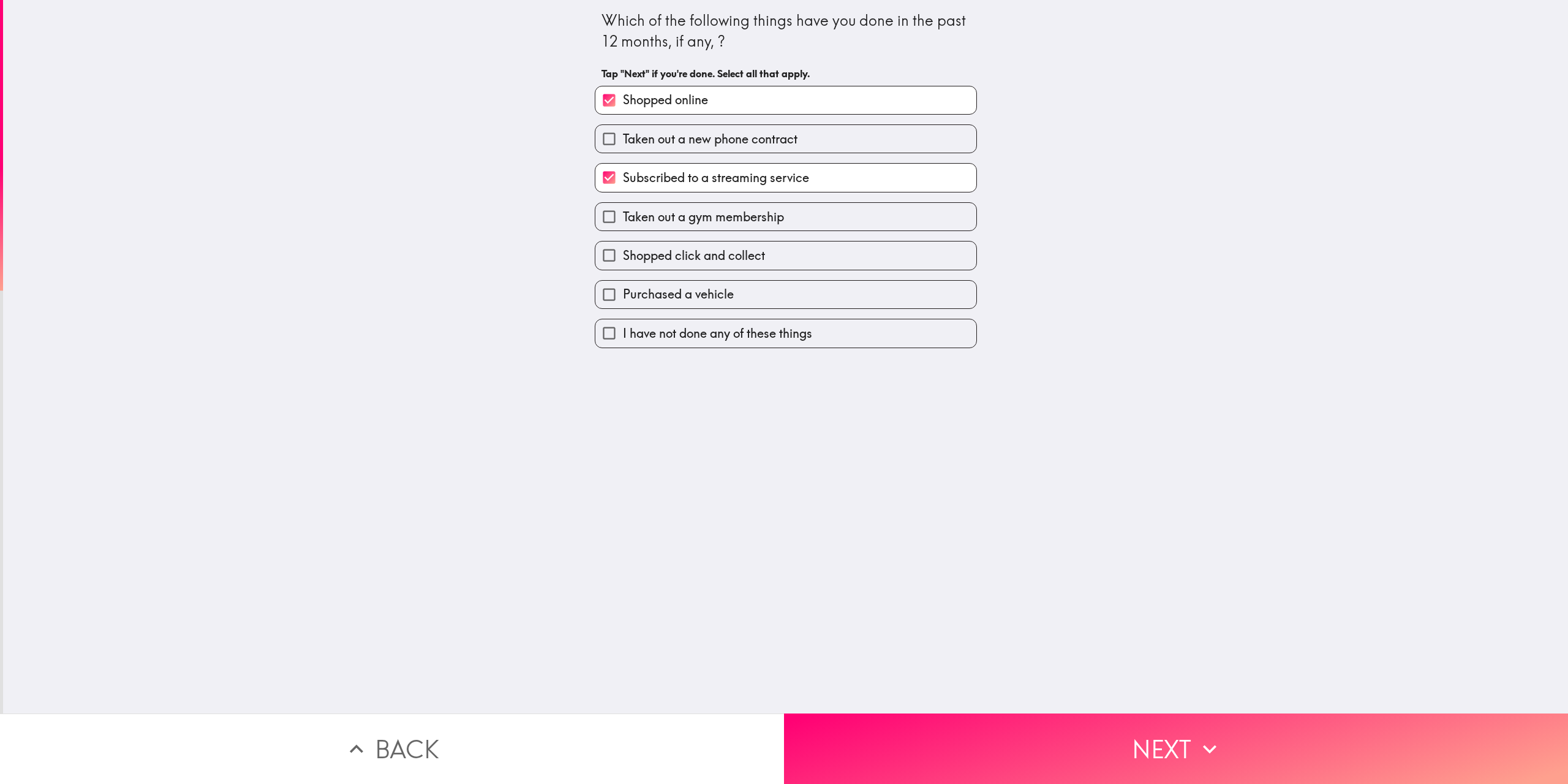
checkbox input "true"
checkbox input "false"
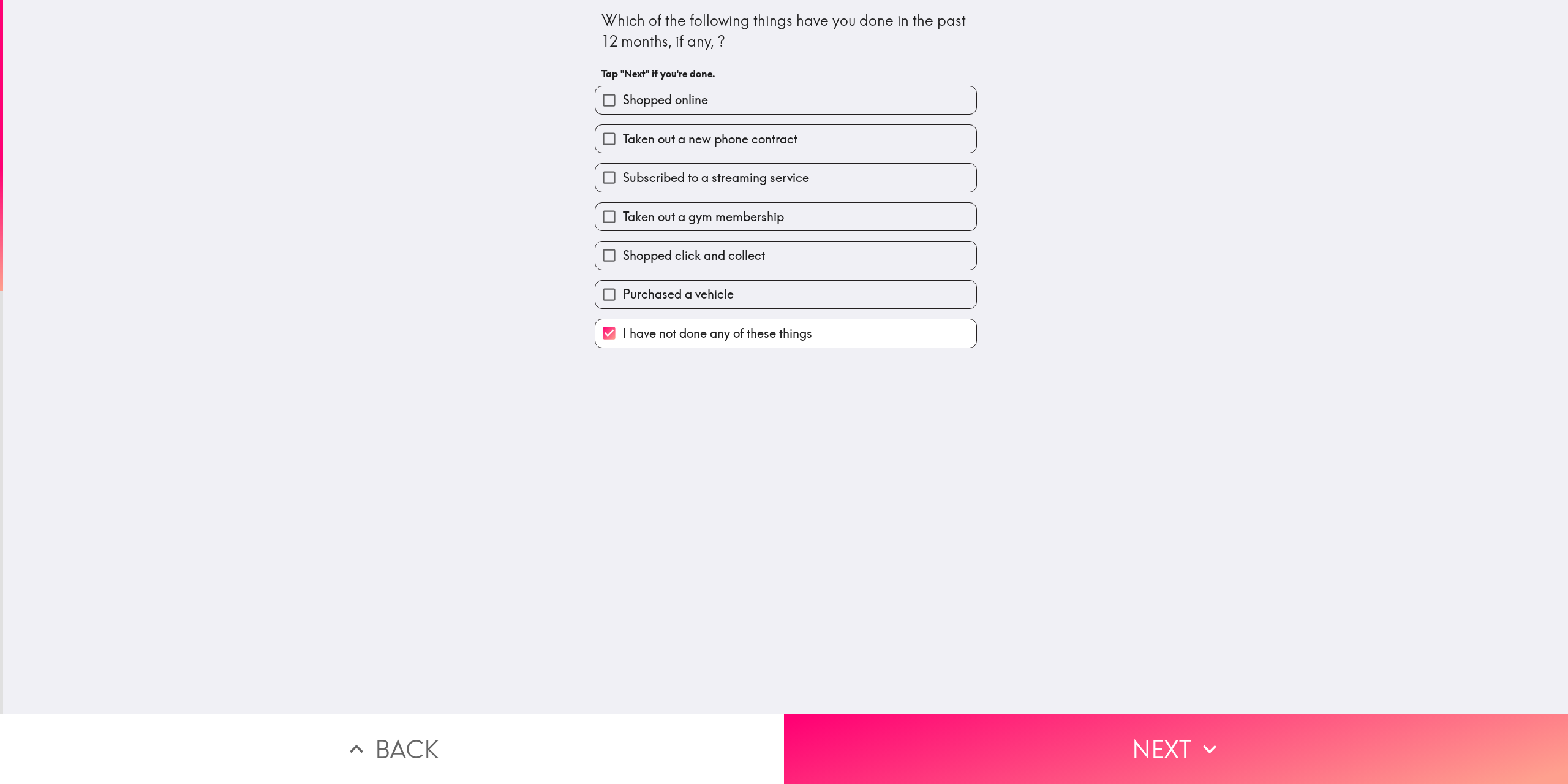
click at [696, 101] on span "Shopped online" at bounding box center [665, 99] width 85 height 17
click at [623, 101] on input "Shopped online" at bounding box center [609, 100] width 28 height 28
checkbox input "true"
checkbox input "false"
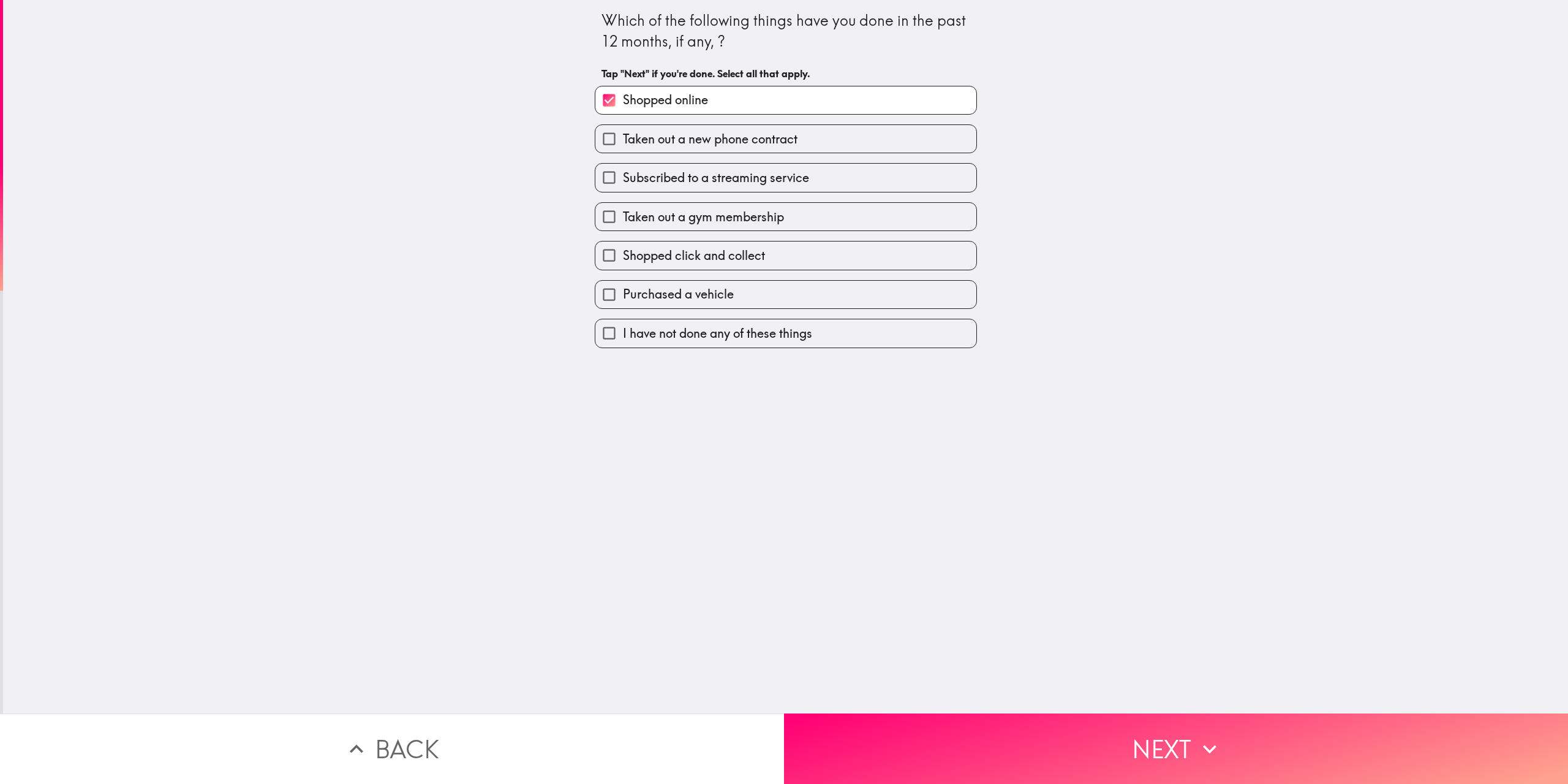
click at [700, 129] on label "Taken out a new phone contract" at bounding box center [786, 139] width 381 height 28
click at [623, 129] on input "Taken out a new phone contract" at bounding box center [609, 139] width 28 height 28
click at [709, 133] on span "Taken out a new phone contract" at bounding box center [710, 139] width 175 height 17
click at [623, 133] on input "Taken out a new phone contract" at bounding box center [609, 139] width 28 height 28
checkbox input "false"
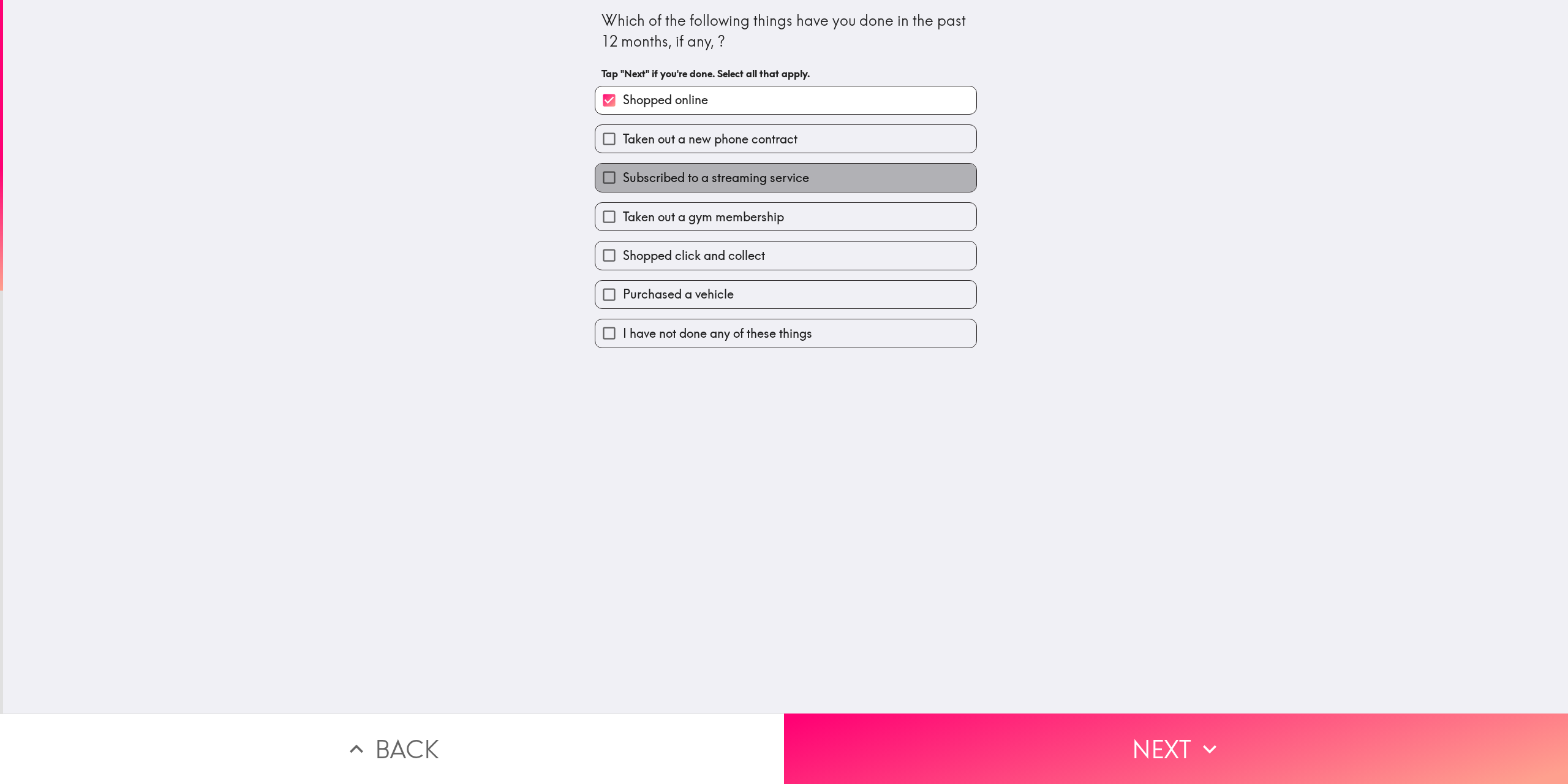
click at [709, 184] on span "Subscribed to a streaming service" at bounding box center [715, 178] width 186 height 17
click at [623, 184] on input "Subscribed to a streaming service" at bounding box center [609, 178] width 28 height 28
checkbox input "true"
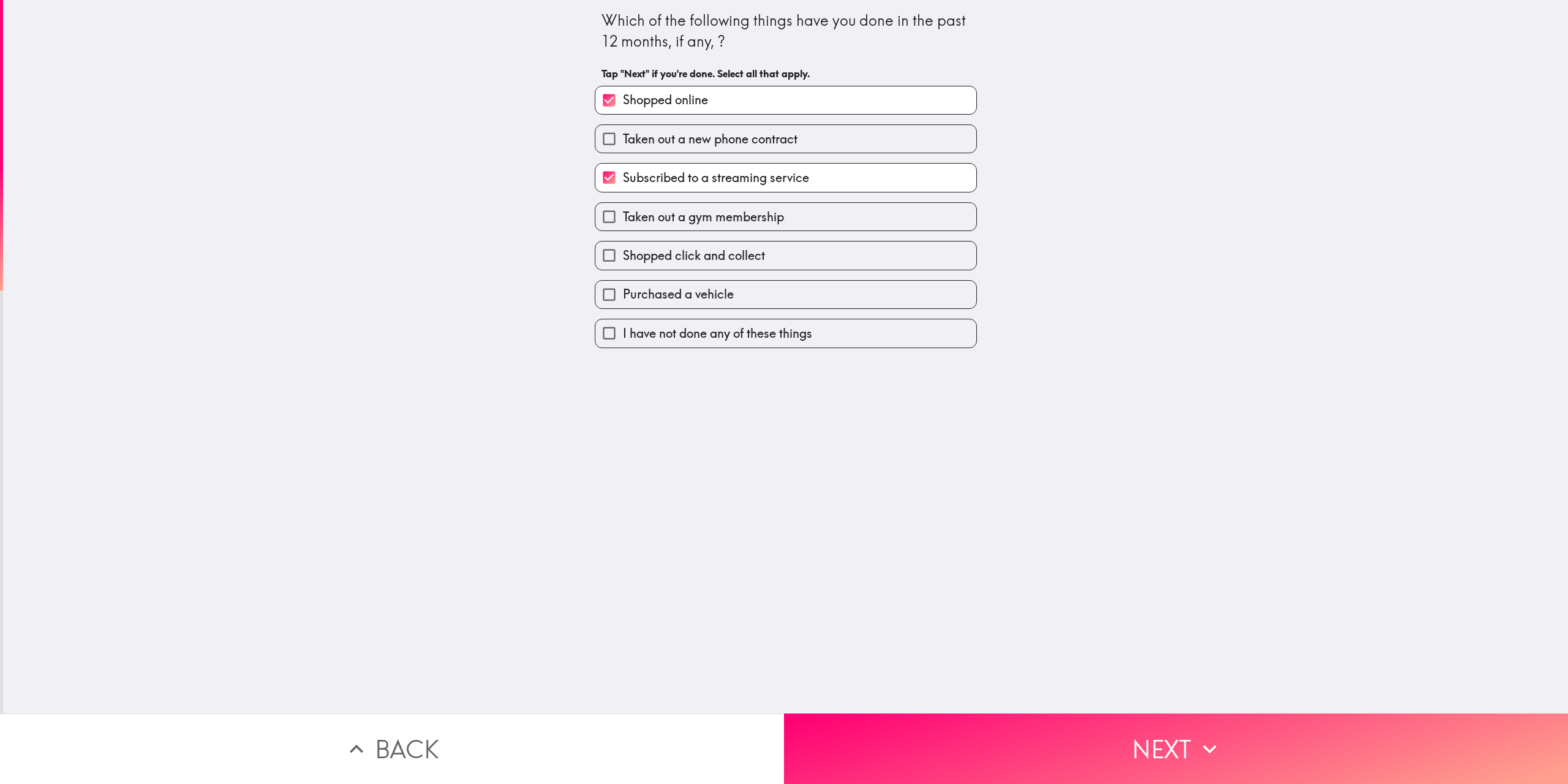
click at [920, 755] on button "Next" at bounding box center [1175, 749] width 784 height 71
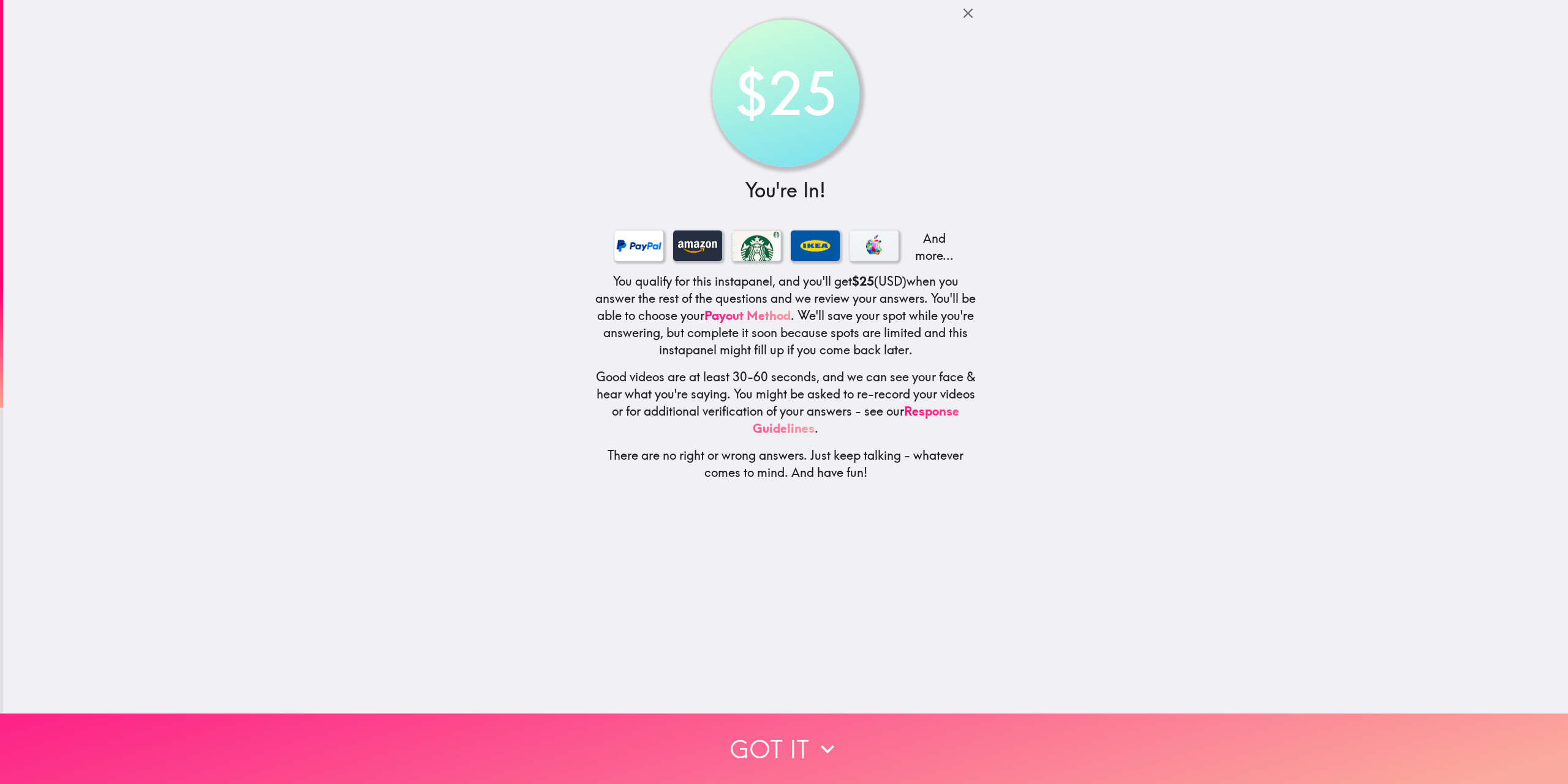
click at [784, 756] on button "Got it" at bounding box center [784, 749] width 1568 height 71
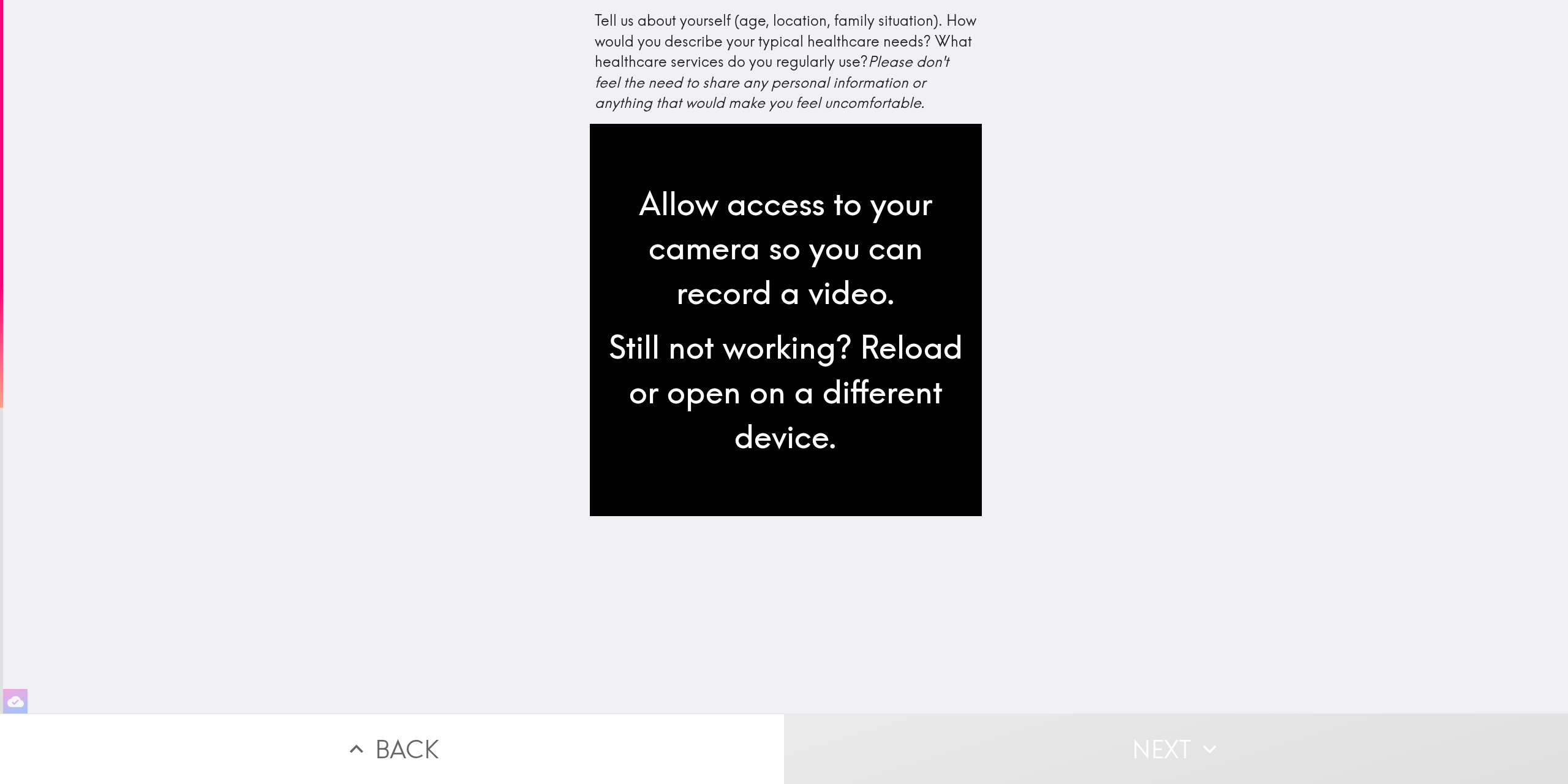
click at [471, 274] on div "Tell us about yourself (age, location, family situation). How would you describ…" at bounding box center [785, 357] width 1565 height 713
